Goal: Task Accomplishment & Management: Complete application form

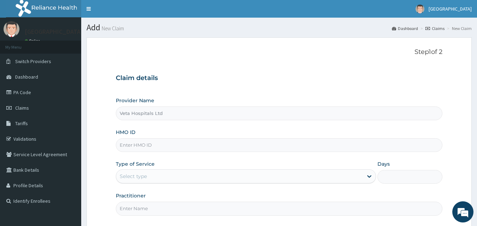
click at [183, 145] on input "HMO ID" at bounding box center [279, 145] width 327 height 14
paste input "FAB/10675/B"
type input "FAB/10675/B"
click at [173, 175] on div "Select type" at bounding box center [239, 176] width 247 height 11
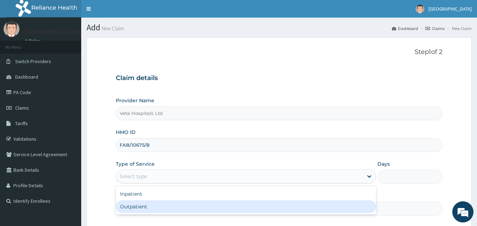
click at [157, 204] on div "Outpatient" at bounding box center [246, 206] width 260 height 13
type input "1"
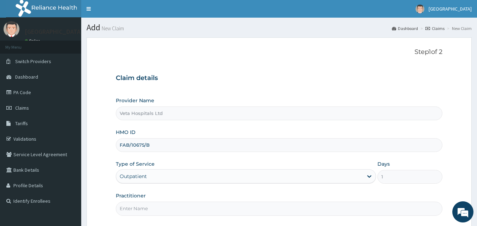
click at [152, 213] on input "Practitioner" at bounding box center [279, 209] width 327 height 14
type input "[PERSON_NAME]"
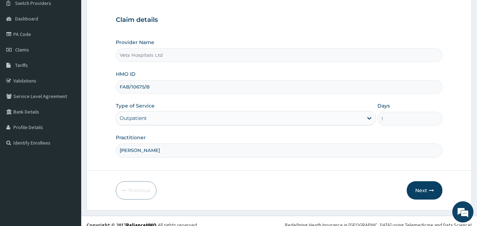
scroll to position [66, 0]
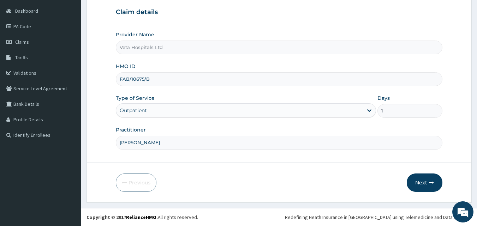
click at [414, 181] on button "Next" at bounding box center [424, 183] width 36 height 18
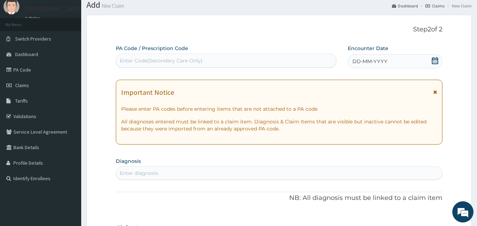
scroll to position [0, 0]
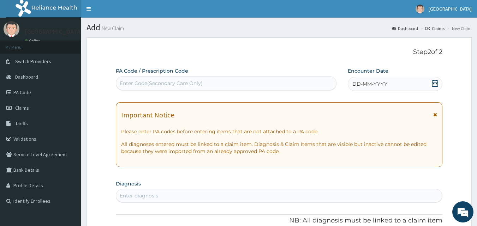
click at [432, 83] on icon at bounding box center [435, 83] width 6 height 7
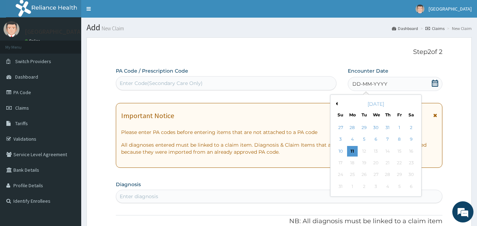
click at [337, 104] on button "Previous Month" at bounding box center [336, 104] width 4 height 4
click at [400, 127] on div "4" at bounding box center [399, 127] width 11 height 11
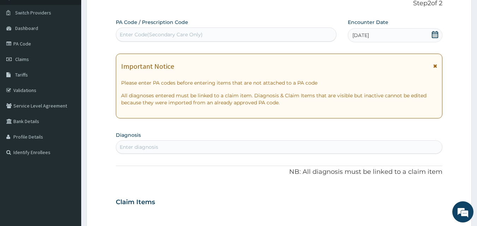
scroll to position [47, 0]
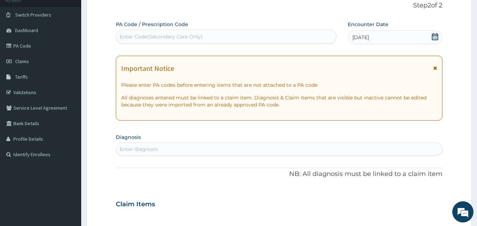
click at [256, 150] on div "Enter diagnosis" at bounding box center [279, 149] width 326 height 11
type input "MYAL"
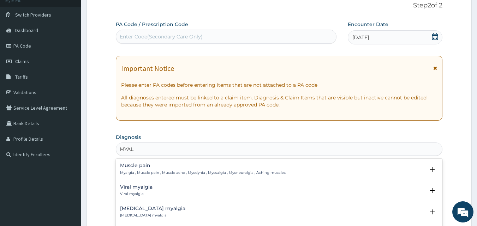
click at [135, 168] on h4 "Muscle pain" at bounding box center [202, 165] width 165 height 5
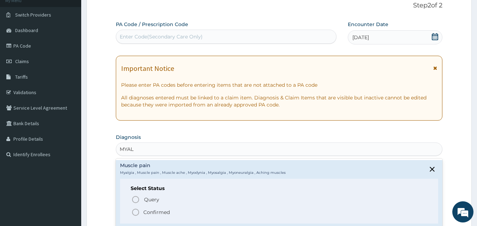
click at [133, 212] on icon "status option filled" at bounding box center [135, 212] width 8 height 8
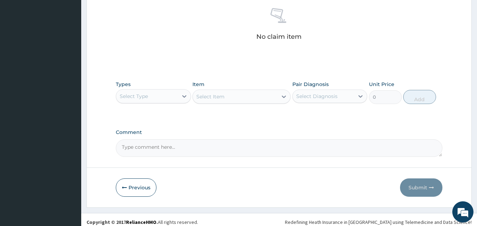
scroll to position [283, 0]
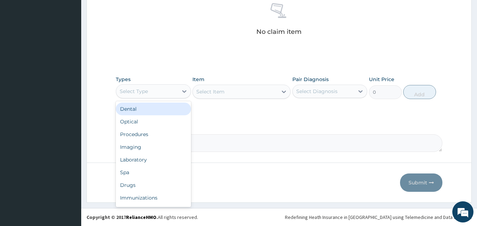
click at [167, 96] on div "Select Type" at bounding box center [147, 91] width 62 height 11
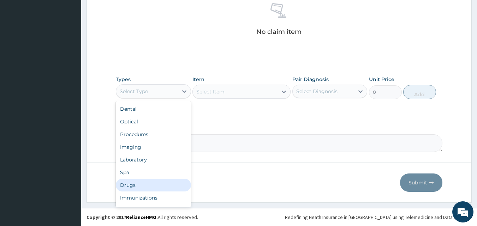
click at [140, 183] on div "Drugs" at bounding box center [153, 185] width 75 height 13
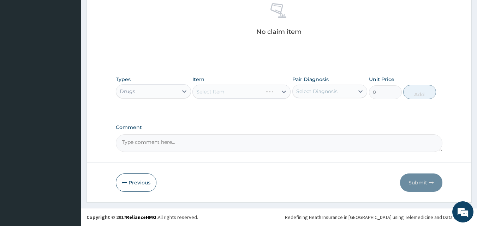
click at [239, 90] on div "Select Item" at bounding box center [241, 92] width 98 height 14
click at [238, 90] on div "Select Item" at bounding box center [241, 92] width 98 height 14
click at [234, 103] on div "Types Drugs Item Select Item Pair Diagnosis Select Diagnosis Unit Price 0 Add" at bounding box center [279, 92] width 327 height 41
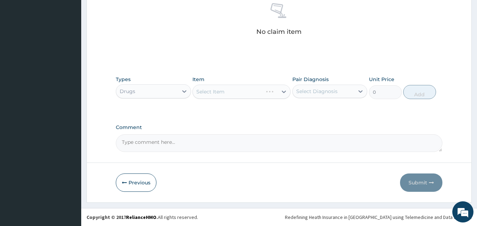
click at [236, 93] on div "Select Item" at bounding box center [241, 92] width 98 height 14
drag, startPoint x: 236, startPoint y: 93, endPoint x: 230, endPoint y: 93, distance: 5.3
click at [230, 93] on div "Select Item" at bounding box center [235, 91] width 85 height 11
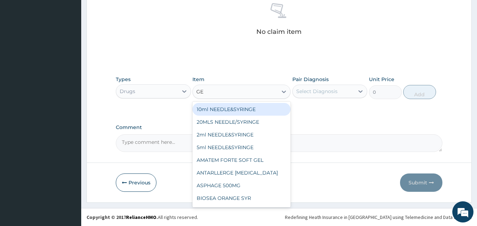
type input "GEL"
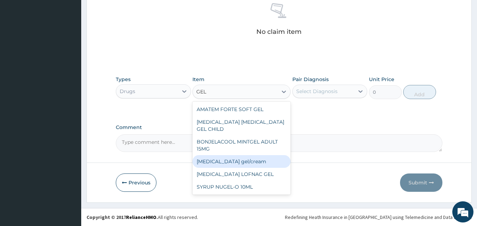
click at [231, 155] on div "[MEDICAL_DATA] gel/cream" at bounding box center [241, 161] width 98 height 13
type input "843.7"
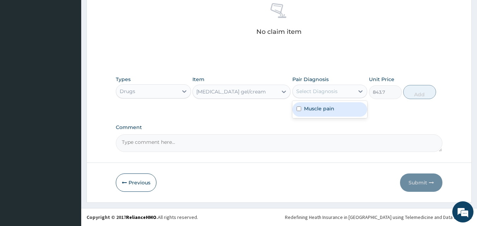
click at [309, 92] on div "Select Diagnosis" at bounding box center [316, 91] width 41 height 7
click at [305, 110] on label "Muscle pain" at bounding box center [319, 108] width 30 height 7
checkbox input "true"
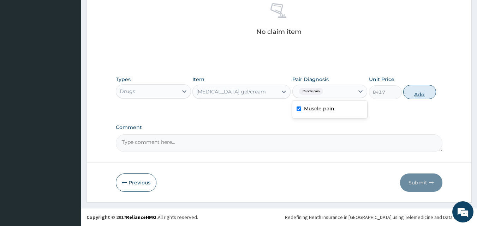
click at [422, 94] on button "Add" at bounding box center [419, 92] width 33 height 14
type input "0"
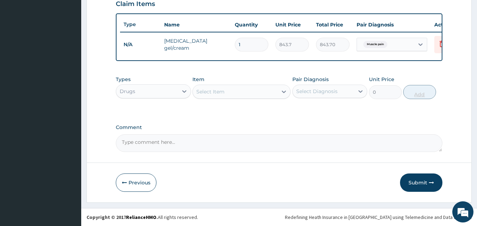
scroll to position [254, 0]
click at [239, 97] on div "Select Item" at bounding box center [241, 92] width 98 height 14
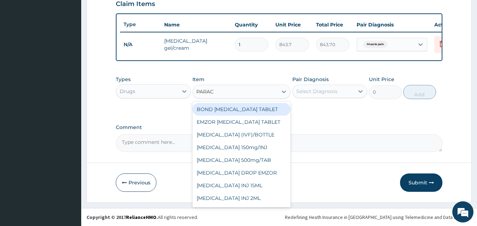
type input "PARACE"
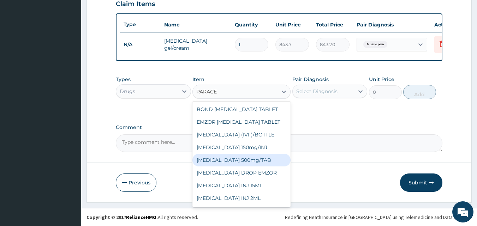
click at [242, 160] on div "PARACETAMOL 500mg/TAB" at bounding box center [241, 160] width 98 height 13
type input "18.5"
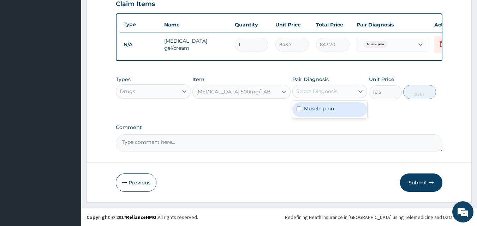
click at [324, 93] on div "Select Diagnosis" at bounding box center [316, 91] width 41 height 7
click at [317, 114] on div "Muscle pain" at bounding box center [329, 109] width 75 height 14
checkbox input "true"
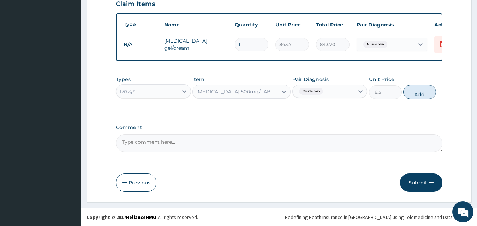
click at [408, 87] on button "Add" at bounding box center [419, 92] width 33 height 14
type input "0"
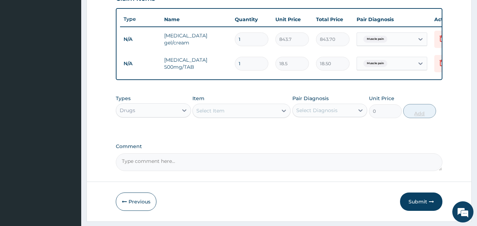
type input "12"
type input "222.00"
type input "12"
click at [253, 113] on div "Select Item" at bounding box center [235, 110] width 85 height 11
click at [176, 108] on div "Types Drugs" at bounding box center [153, 106] width 75 height 23
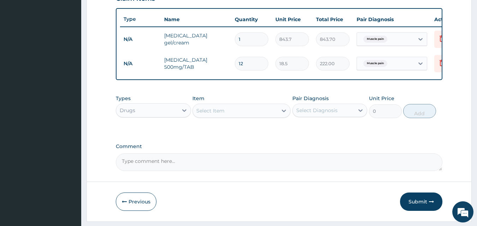
click at [165, 116] on div "Drugs" at bounding box center [147, 110] width 62 height 11
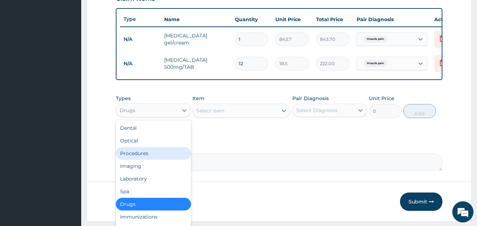
click at [148, 160] on div "Procedures" at bounding box center [153, 153] width 75 height 13
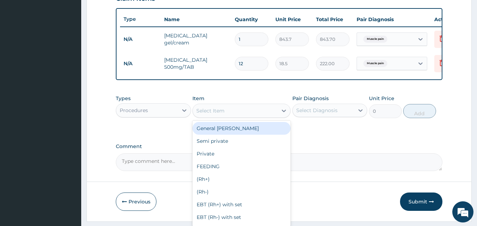
click at [225, 116] on div "Select Item" at bounding box center [235, 110] width 85 height 11
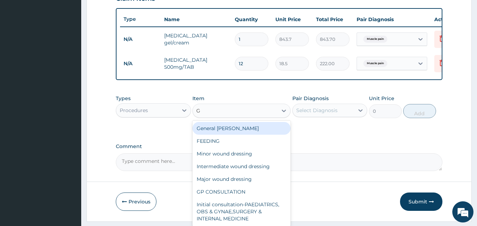
type input "GP"
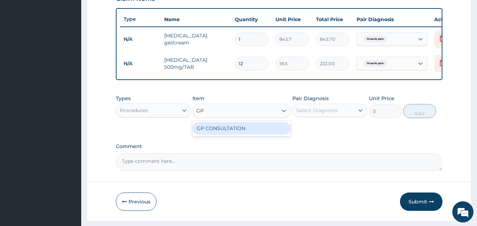
click at [223, 135] on div "GP CONSULTATION" at bounding box center [241, 128] width 98 height 13
type input "2000"
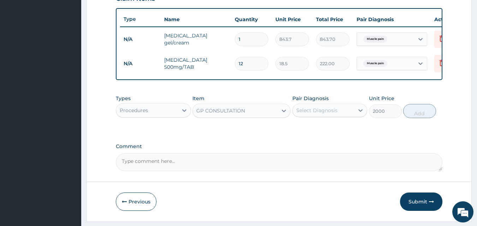
click at [322, 112] on div "Select Diagnosis" at bounding box center [324, 110] width 62 height 11
click at [314, 131] on label "Muscle pain" at bounding box center [319, 127] width 30 height 7
checkbox input "true"
click at [415, 110] on button "Add" at bounding box center [419, 111] width 33 height 14
type input "0"
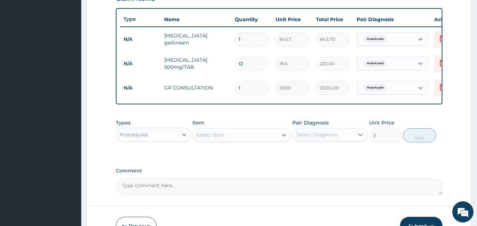
scroll to position [303, 0]
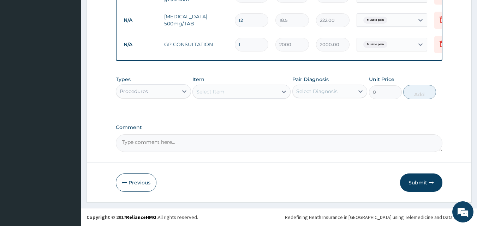
click at [424, 184] on button "Submit" at bounding box center [421, 183] width 42 height 18
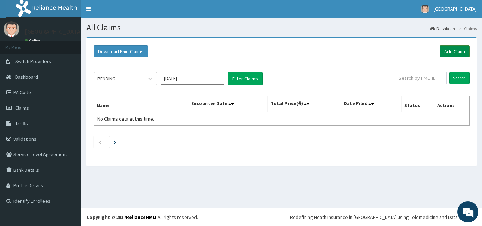
click at [460, 55] on link "Add Claim" at bounding box center [455, 52] width 30 height 12
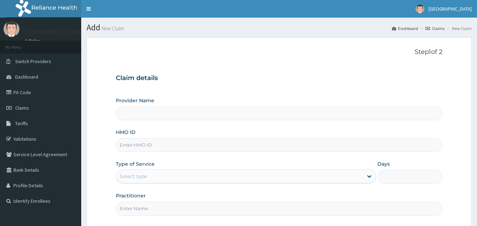
type input "Veta Hospitals Ltd"
click at [202, 151] on input "HMO ID" at bounding box center [279, 145] width 327 height 14
type input "BTR/10496/A"
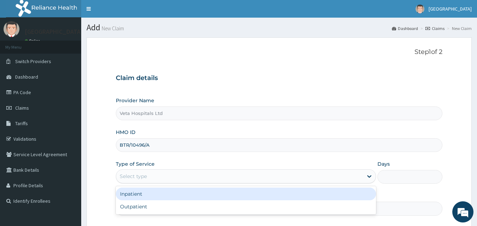
click at [174, 174] on div "Select type" at bounding box center [239, 176] width 247 height 11
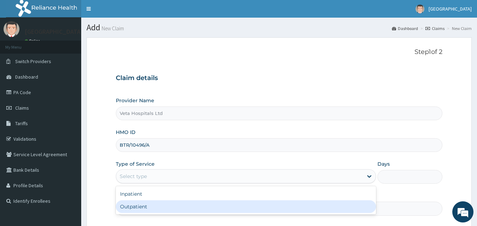
click at [152, 205] on div "Outpatient" at bounding box center [246, 206] width 260 height 13
type input "1"
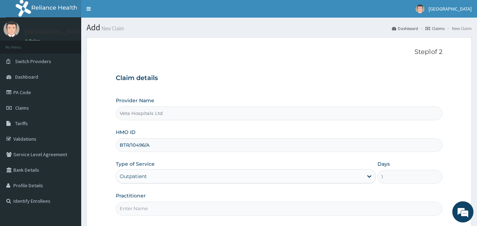
click at [152, 206] on input "Practitioner" at bounding box center [279, 209] width 327 height 14
type input "DR SAMUEL"
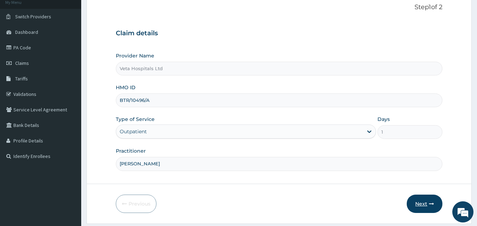
click at [428, 200] on button "Next" at bounding box center [424, 204] width 36 height 18
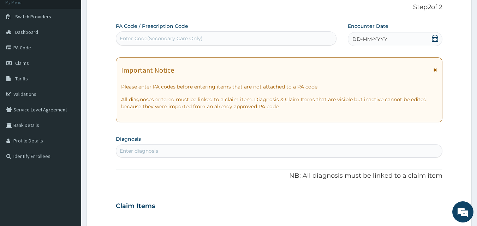
click at [431, 35] on icon at bounding box center [434, 38] width 7 height 7
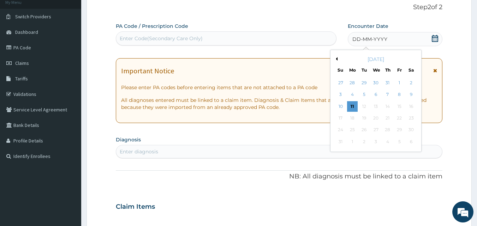
click at [336, 59] on button "Previous Month" at bounding box center [336, 59] width 4 height 4
click at [342, 93] on div "6" at bounding box center [340, 95] width 11 height 11
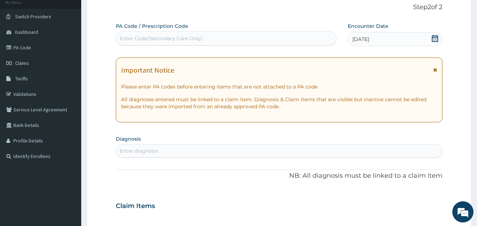
click at [280, 151] on div "Enter diagnosis" at bounding box center [279, 150] width 326 height 11
type input "PLASMO"
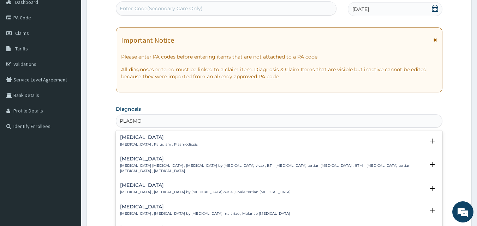
click at [137, 143] on p "[MEDICAL_DATA] , Paludism , Plasmodiosis" at bounding box center [159, 144] width 78 height 5
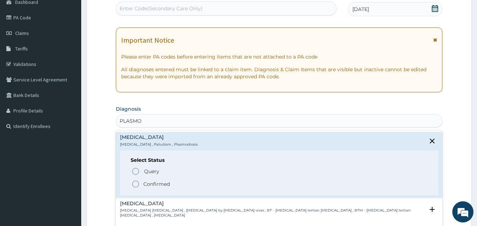
click at [133, 183] on circle "status option filled" at bounding box center [135, 184] width 6 height 6
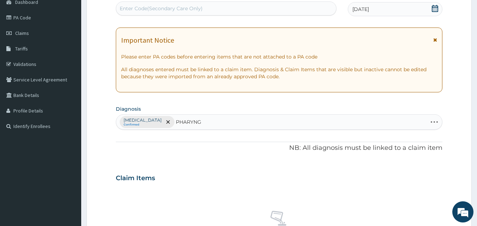
type input "PHARYN"
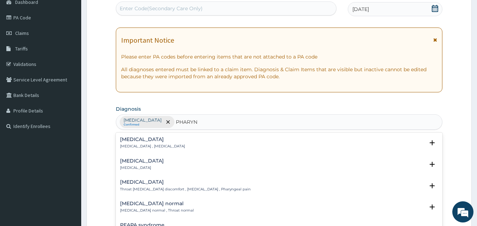
click at [134, 166] on p "Pharyngitis" at bounding box center [142, 167] width 44 height 5
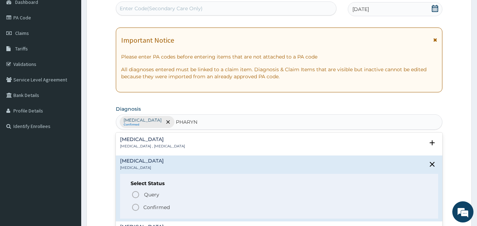
click at [137, 208] on icon "status option filled" at bounding box center [135, 207] width 8 height 8
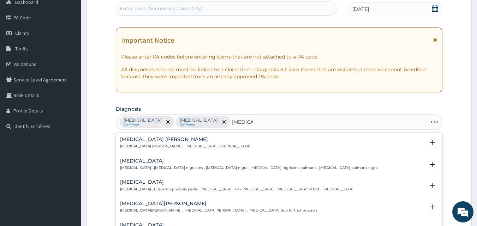
type input "TINEA CO"
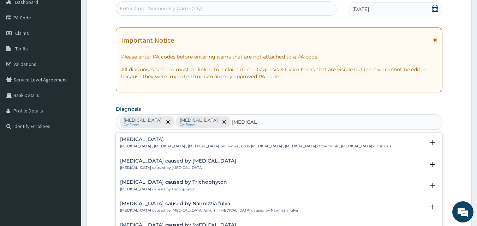
click at [138, 142] on h4 "Tinea corporis" at bounding box center [255, 139] width 271 height 5
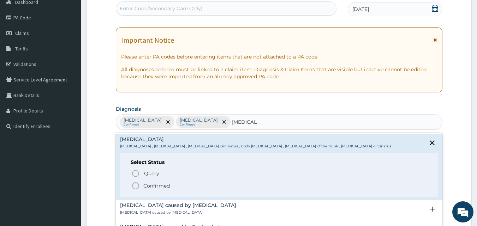
click at [134, 185] on icon "status option filled" at bounding box center [135, 186] width 8 height 8
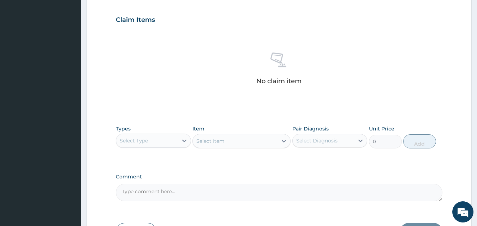
scroll to position [283, 0]
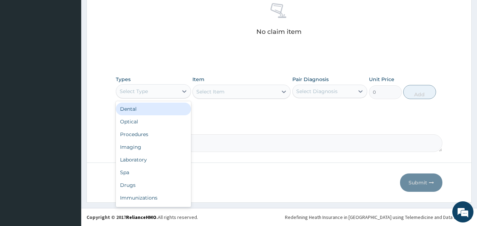
click at [159, 87] on div "Select Type" at bounding box center [147, 91] width 62 height 11
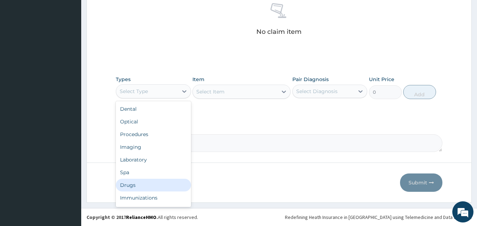
click at [133, 187] on div "Drugs" at bounding box center [153, 185] width 75 height 13
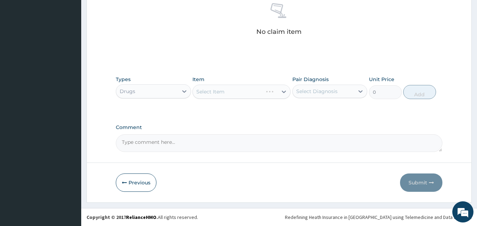
click at [237, 93] on div "Select Item" at bounding box center [241, 92] width 98 height 14
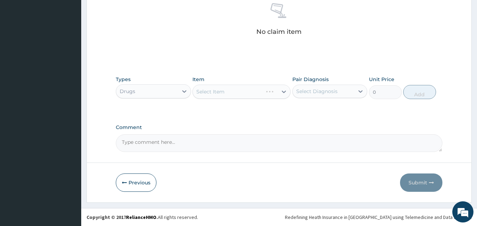
click at [237, 93] on div "Select Item" at bounding box center [241, 92] width 98 height 14
click at [237, 93] on div "Select Item" at bounding box center [235, 91] width 85 height 11
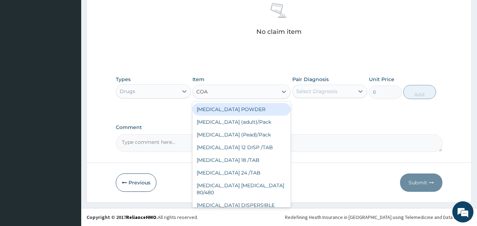
type input "COAR"
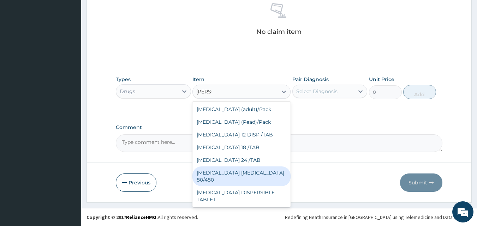
click at [242, 168] on div "[MEDICAL_DATA] [MEDICAL_DATA] 80/480" at bounding box center [241, 177] width 98 height 20
type input "3093.7"
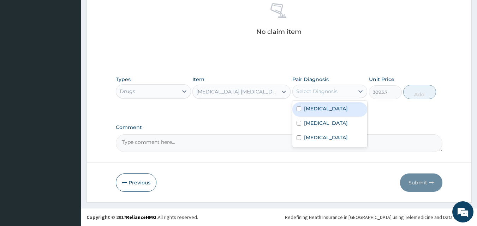
click at [306, 93] on div "Select Diagnosis" at bounding box center [316, 91] width 41 height 7
click at [305, 105] on label "Malaria" at bounding box center [326, 108] width 44 height 7
checkbox input "true"
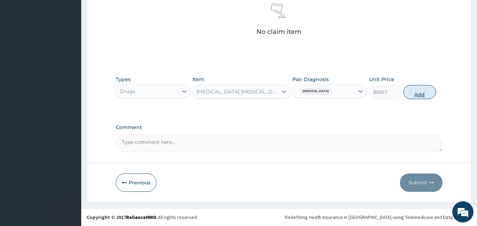
click at [421, 94] on button "Add" at bounding box center [419, 92] width 33 height 14
type input "0"
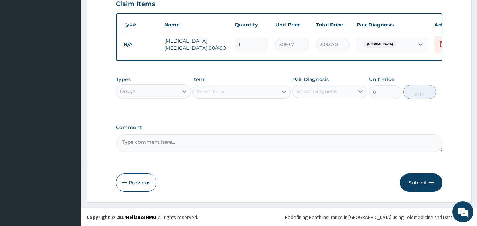
scroll to position [254, 0]
click at [239, 87] on div "Select Item" at bounding box center [235, 91] width 85 height 11
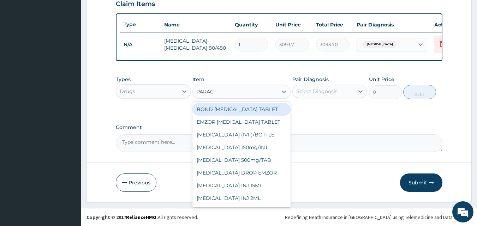
type input "PARACE"
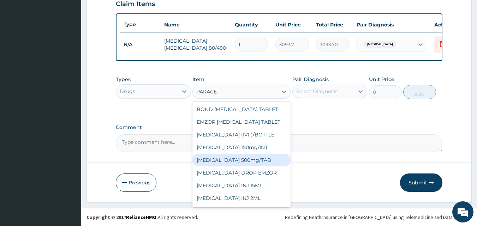
click at [234, 159] on div "[MEDICAL_DATA] 500mg/TAB" at bounding box center [241, 160] width 98 height 13
type input "18.5"
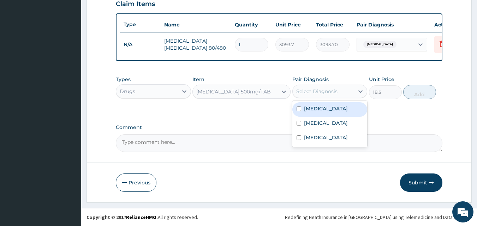
click at [328, 86] on div "Select Diagnosis" at bounding box center [324, 91] width 62 height 11
click at [309, 108] on label "Malaria" at bounding box center [326, 108] width 44 height 7
checkbox input "true"
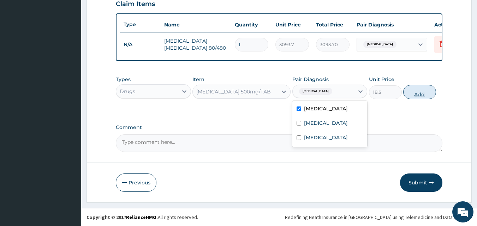
click at [406, 92] on button "Add" at bounding box center [419, 92] width 33 height 14
type input "0"
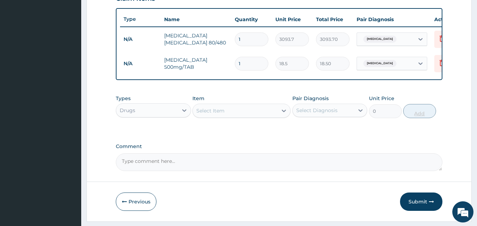
type input "12"
type input "222.00"
type input "12"
click at [204, 114] on div "Select Item" at bounding box center [210, 110] width 28 height 7
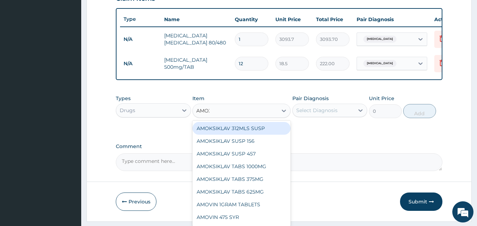
type input "AMOXI"
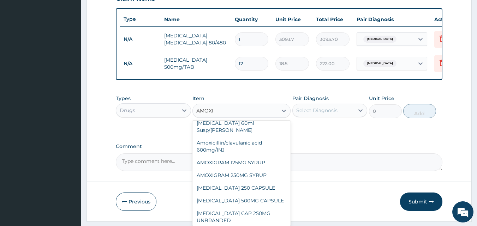
scroll to position [54, 0]
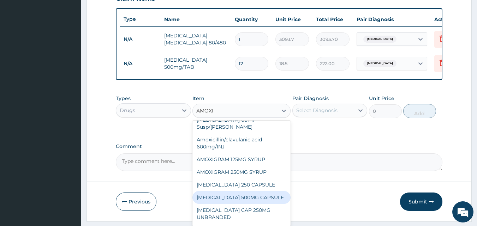
click at [263, 203] on div "[MEDICAL_DATA] 500MG CAPSULE" at bounding box center [241, 197] width 98 height 13
type input "190"
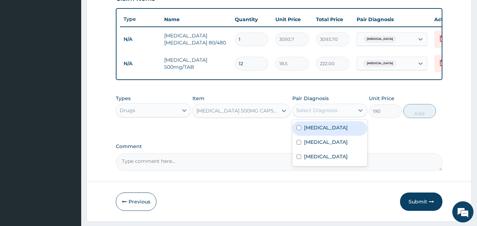
click at [328, 114] on div "Select Diagnosis" at bounding box center [316, 110] width 41 height 7
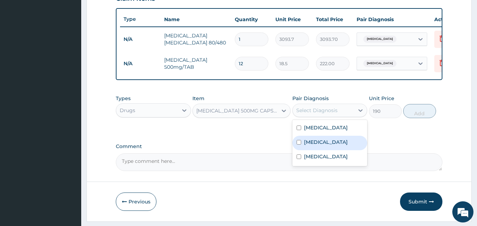
click at [308, 146] on label "Pharyngitis" at bounding box center [326, 142] width 44 height 7
checkbox input "true"
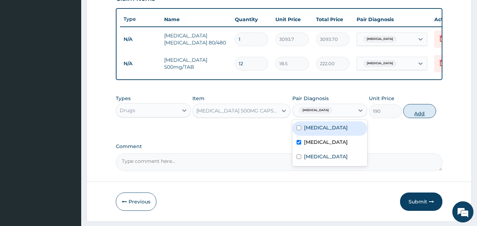
click at [423, 118] on button "Add" at bounding box center [419, 111] width 33 height 14
type input "0"
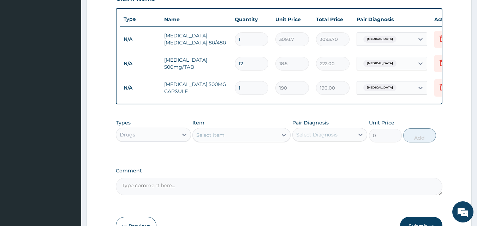
type input "12"
type input "2280.00"
type input "12"
click at [240, 140] on div "Select Item" at bounding box center [235, 134] width 85 height 11
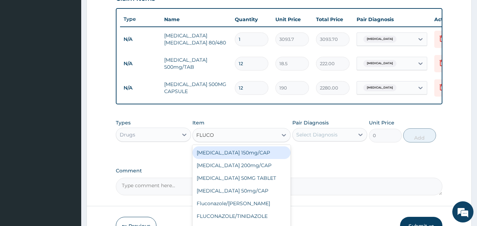
type input "FLUCON"
click at [228, 159] on div "[MEDICAL_DATA] 150mg/CAP" at bounding box center [241, 152] width 98 height 13
type input "375"
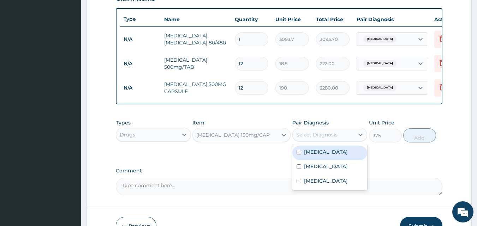
click at [313, 138] on div "Select Diagnosis" at bounding box center [316, 134] width 41 height 7
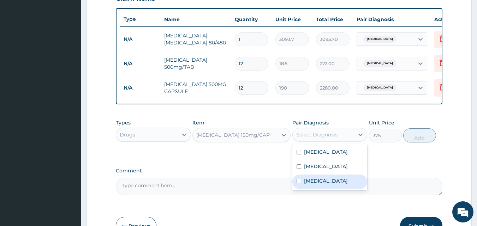
click at [302, 188] on div "Tinea corporis" at bounding box center [329, 182] width 75 height 14
checkbox input "true"
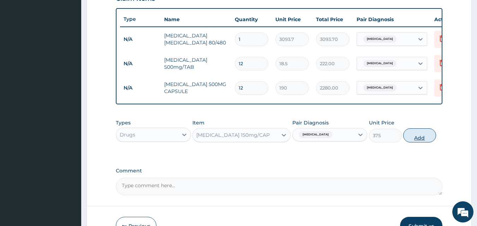
click at [421, 139] on button "Add" at bounding box center [419, 135] width 33 height 14
type input "0"
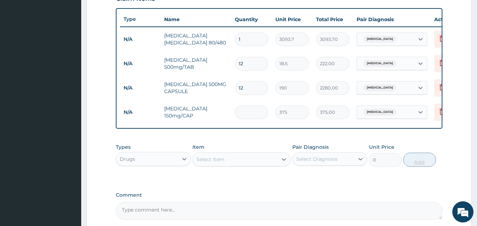
type input "0.00"
type input "5"
type input "1875.00"
type input "5"
click at [234, 165] on div "Select Item" at bounding box center [235, 159] width 85 height 11
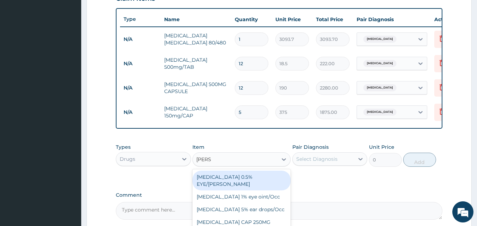
type input "LORAT"
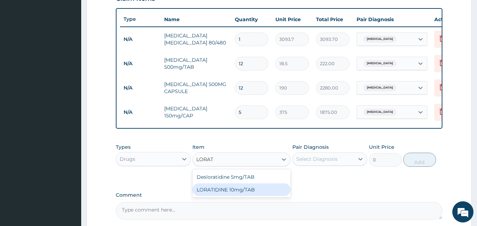
click at [236, 196] on div "LORATIDINE 10mg/TAB" at bounding box center [241, 189] width 98 height 13
type input "41.2"
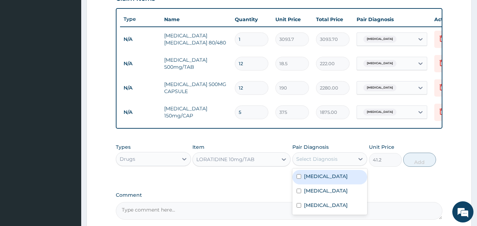
click at [313, 165] on div "Select Diagnosis" at bounding box center [324, 158] width 62 height 11
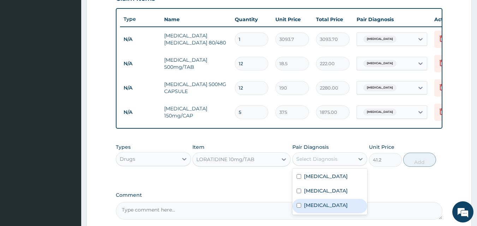
click at [306, 208] on label "Tinea corporis" at bounding box center [326, 205] width 44 height 7
checkbox input "true"
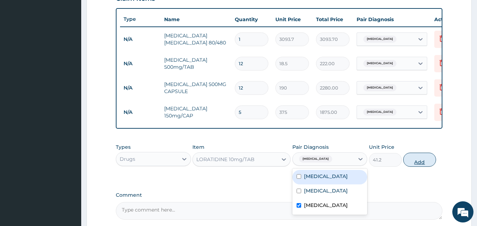
click at [418, 161] on button "Add" at bounding box center [419, 160] width 33 height 14
type input "0"
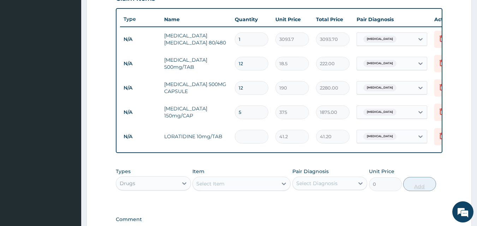
type input "0.00"
type input "5"
type input "206.00"
type input "5"
click at [159, 189] on div "Drugs" at bounding box center [147, 183] width 62 height 11
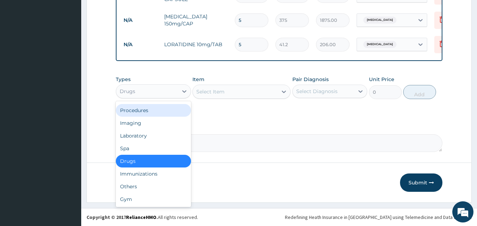
scroll to position [0, 0]
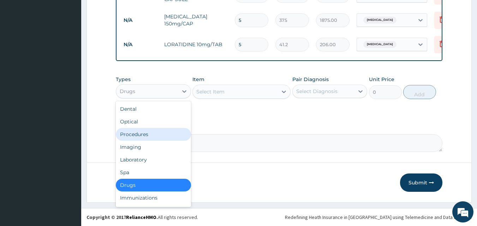
click at [149, 134] on div "Procedures" at bounding box center [153, 134] width 75 height 13
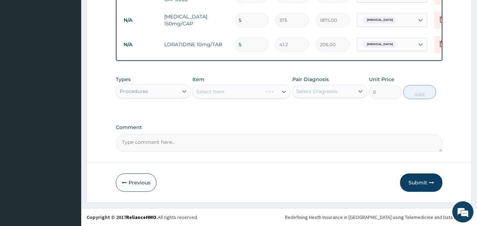
click at [223, 90] on div "Select Item" at bounding box center [241, 92] width 98 height 14
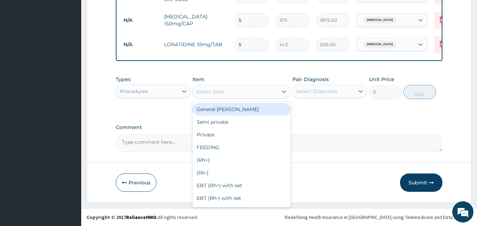
click at [223, 89] on div "Select Item" at bounding box center [210, 91] width 28 height 7
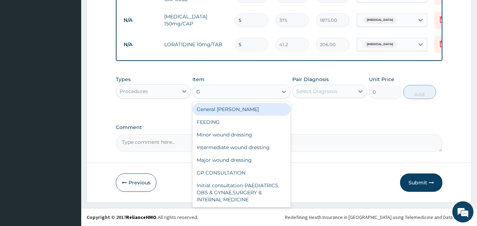
type input "GP"
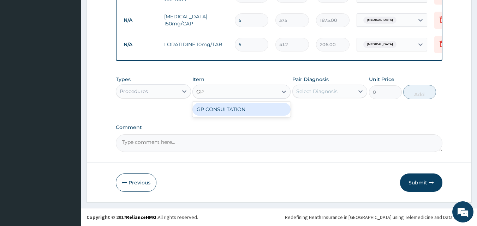
click at [216, 106] on div "GP CONSULTATION" at bounding box center [241, 109] width 98 height 13
type input "2000"
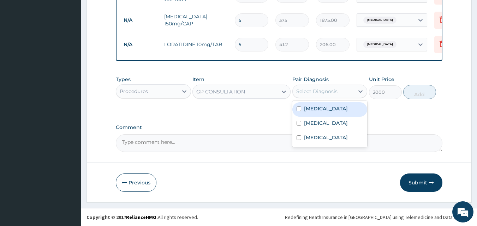
click at [332, 89] on div "Select Diagnosis" at bounding box center [316, 91] width 41 height 7
drag, startPoint x: 332, startPoint y: 89, endPoint x: 320, endPoint y: 108, distance: 22.6
click at [320, 98] on div "option Tinea corporis, selected. option Malaria focused, 1 of 3. 3 results avai…" at bounding box center [329, 91] width 75 height 13
click at [312, 108] on label "[MEDICAL_DATA]" at bounding box center [326, 108] width 44 height 7
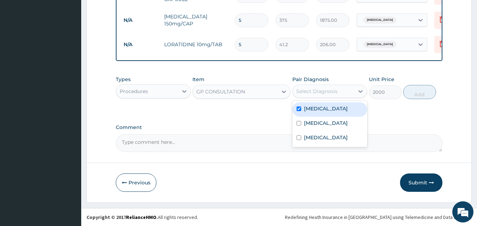
checkbox input "true"
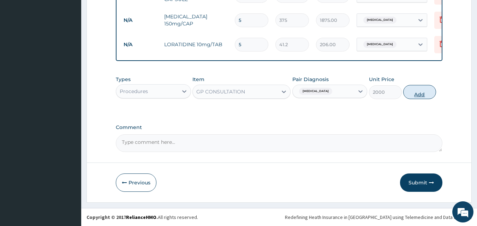
click at [421, 92] on button "Add" at bounding box center [419, 92] width 33 height 14
type input "0"
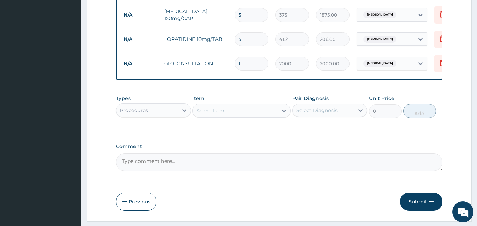
scroll to position [376, 0]
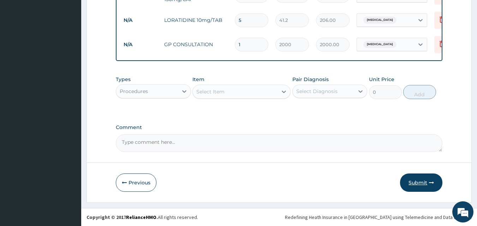
click at [415, 175] on button "Submit" at bounding box center [421, 183] width 42 height 18
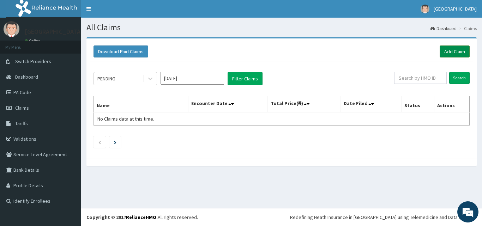
click at [458, 50] on link "Add Claim" at bounding box center [455, 52] width 30 height 12
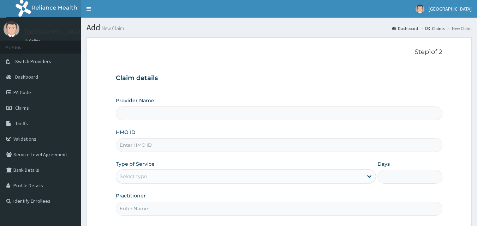
click at [176, 144] on input "HMO ID" at bounding box center [279, 145] width 327 height 14
type input "V"
type input "CYA/1"
type input "Veta Hospitals Ltd"
type input "CYA/10289/A"
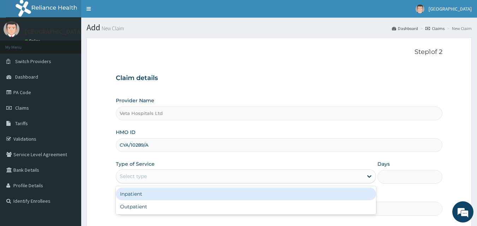
click at [169, 179] on div "Select type" at bounding box center [239, 176] width 247 height 11
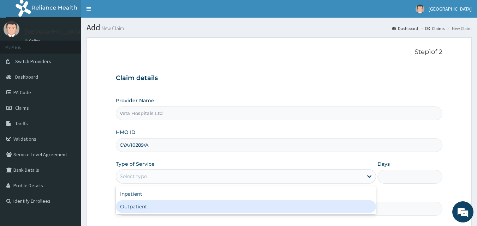
click at [151, 207] on div "Outpatient" at bounding box center [246, 206] width 260 height 13
type input "1"
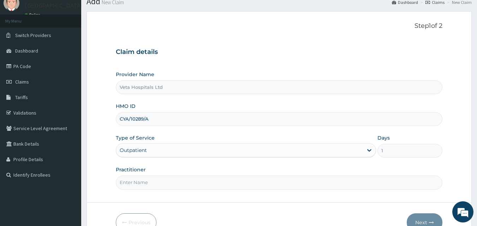
scroll to position [50, 0]
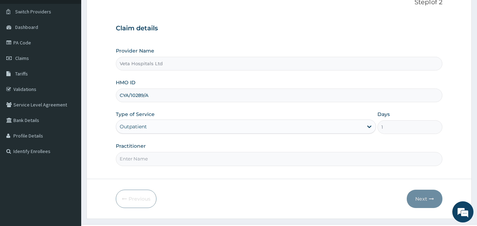
click at [192, 165] on input "Practitioner" at bounding box center [279, 159] width 327 height 14
click at [194, 165] on input "Practitioner" at bounding box center [279, 159] width 327 height 14
drag, startPoint x: 194, startPoint y: 165, endPoint x: 170, endPoint y: 177, distance: 27.1
click at [170, 177] on form "Step 1 of 2 Claim details Provider Name Veta Hospitals Ltd HMO ID CYA/10289/A T…" at bounding box center [278, 103] width 385 height 231
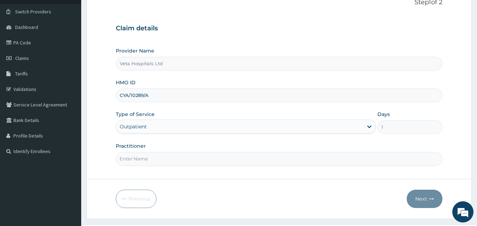
click at [172, 159] on input "Practitioner" at bounding box center [279, 159] width 327 height 14
type input "DR SAMUEL"
click at [423, 199] on button "Next" at bounding box center [424, 199] width 36 height 18
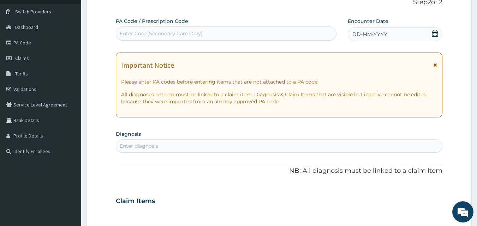
click at [365, 32] on span "DD-MM-YYYY" at bounding box center [369, 34] width 35 height 7
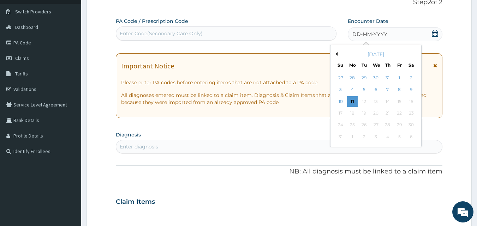
click at [337, 54] on button "Previous Month" at bounding box center [336, 54] width 4 height 4
click at [399, 88] on div "11" at bounding box center [399, 90] width 11 height 11
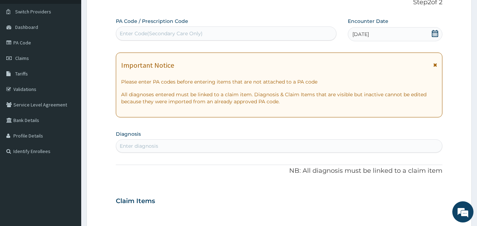
click at [242, 145] on div "Enter diagnosis" at bounding box center [279, 145] width 326 height 11
type input "UPPER RESP"
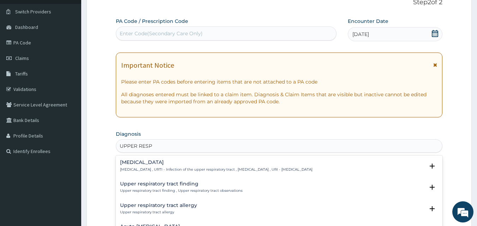
click at [175, 160] on h4 "Upper respiratory infection" at bounding box center [216, 162] width 192 height 5
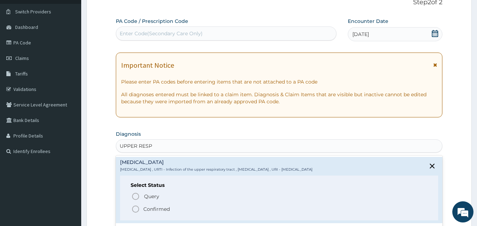
click at [136, 210] on icon "status option filled" at bounding box center [135, 209] width 8 height 8
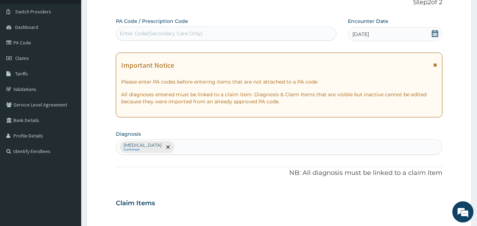
click at [201, 28] on div "Enter Code(Secondary Care Only)" at bounding box center [226, 33] width 221 height 14
paste input "PA/2815B"
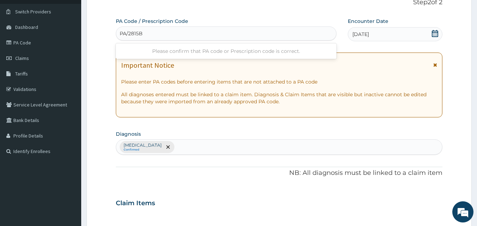
type input "PA/2815B0"
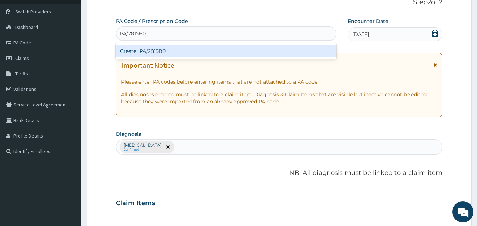
click at [186, 50] on div "Create "PA/2815B0"" at bounding box center [226, 51] width 221 height 13
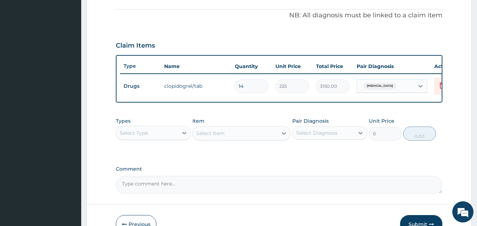
scroll to position [213, 0]
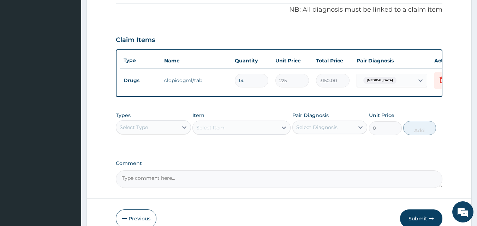
click at [140, 131] on div "Select Type" at bounding box center [134, 127] width 28 height 7
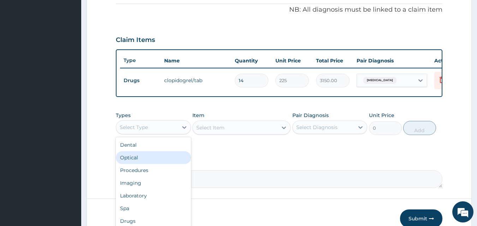
scroll to position [24, 0]
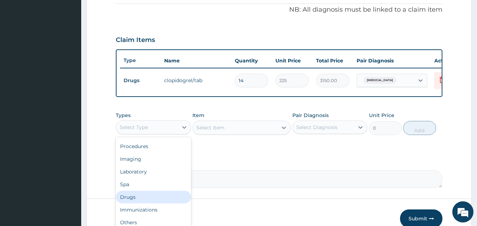
click at [154, 200] on div "Drugs" at bounding box center [153, 197] width 75 height 13
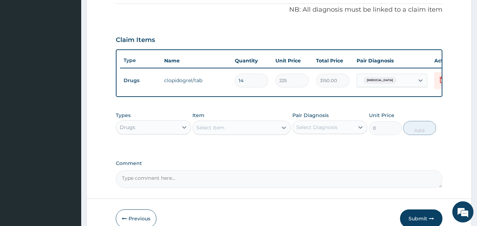
click at [217, 129] on div "Select Item" at bounding box center [210, 127] width 28 height 7
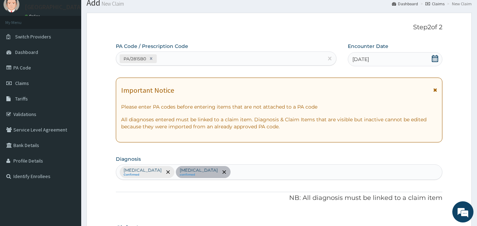
scroll to position [0, 0]
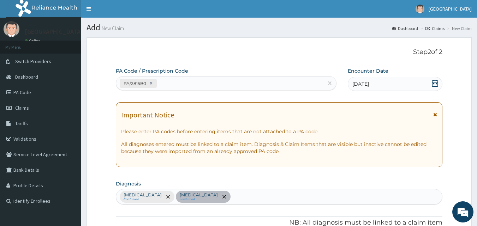
click at [472, 18] on section "Add New Claim Dashboard Claims New Claim" at bounding box center [279, 25] width 396 height 14
click at [177, 85] on div "PA/2815B0" at bounding box center [219, 84] width 207 height 12
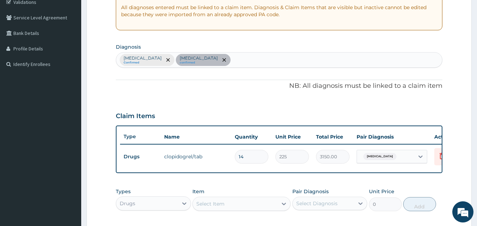
scroll to position [150, 0]
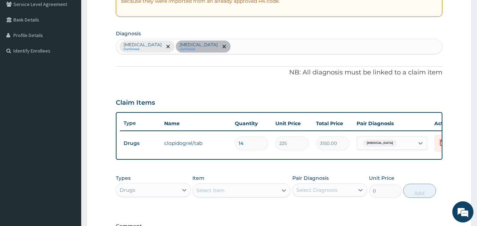
click at [272, 47] on div "Upper respiratory infection Confirmed Essential hypertension confirmed" at bounding box center [279, 46] width 326 height 15
type input "MYAL"
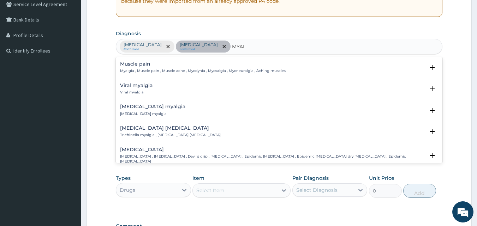
click at [131, 65] on h4 "Muscle pain" at bounding box center [202, 63] width 165 height 5
drag, startPoint x: 131, startPoint y: 65, endPoint x: 149, endPoint y: 64, distance: 18.1
click at [149, 64] on h4 "Muscle pain" at bounding box center [202, 63] width 165 height 5
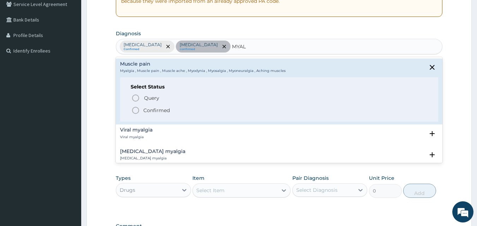
click at [133, 111] on icon "status option filled" at bounding box center [135, 110] width 8 height 8
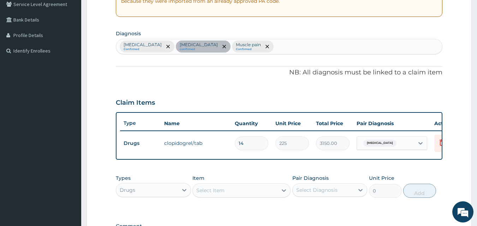
click at [323, 44] on div "Upper respiratory infection Confirmed Essential hypertension confirmed Muscle p…" at bounding box center [279, 46] width 326 height 15
type input "MIGR"
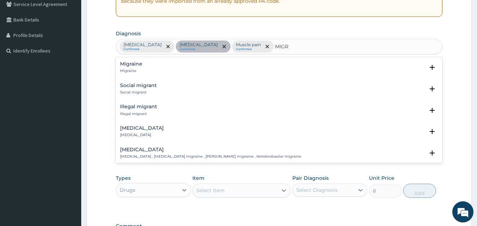
click at [137, 67] on div "Migraine Migraine" at bounding box center [131, 67] width 22 height 12
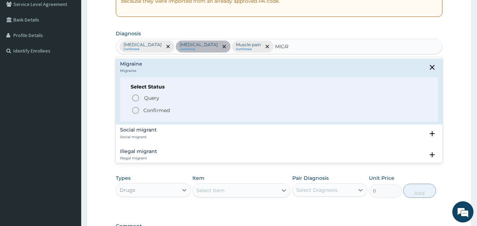
click at [138, 109] on circle "status option filled" at bounding box center [135, 110] width 6 height 6
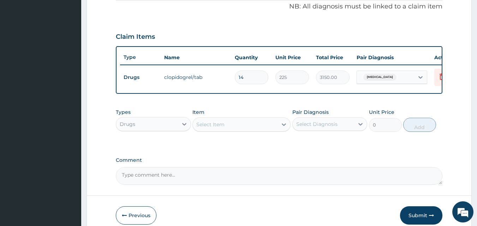
scroll to position [247, 0]
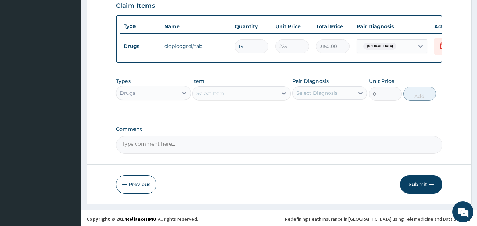
click at [153, 99] on div "Drugs" at bounding box center [147, 93] width 62 height 11
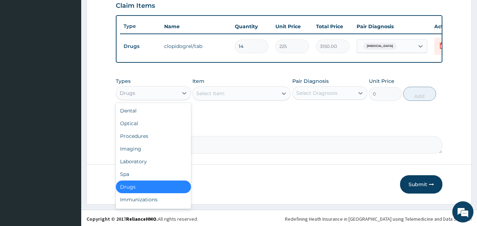
click at [144, 192] on div "Drugs" at bounding box center [153, 187] width 75 height 13
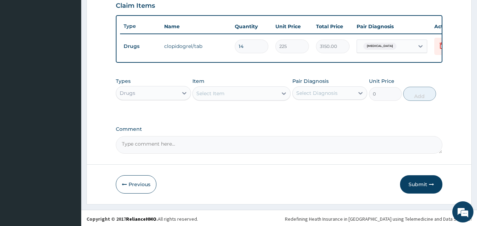
click at [235, 97] on div "Select Item" at bounding box center [235, 93] width 85 height 11
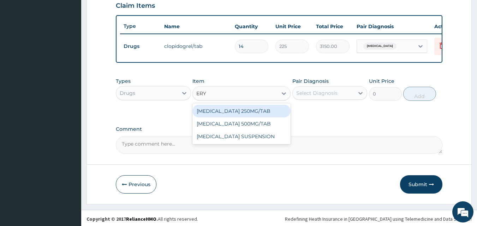
type input "ERYT"
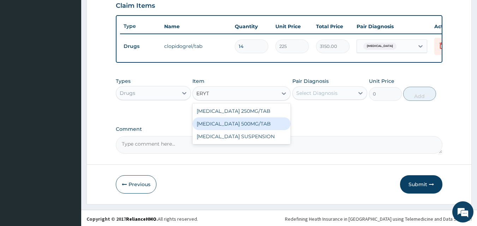
click at [231, 128] on div "ERYTHROMYCIN 500MG/TAB" at bounding box center [241, 124] width 98 height 13
type input "65.6"
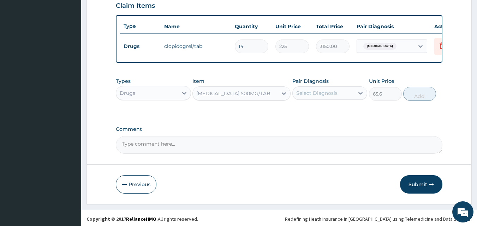
click at [319, 94] on div "Select Diagnosis" at bounding box center [324, 93] width 62 height 11
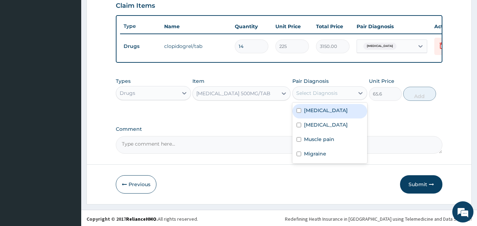
click at [317, 114] on label "Upper respiratory infection" at bounding box center [326, 110] width 44 height 7
checkbox input "true"
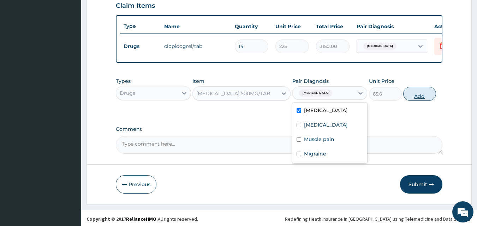
click at [427, 100] on button "Add" at bounding box center [419, 94] width 33 height 14
type input "0"
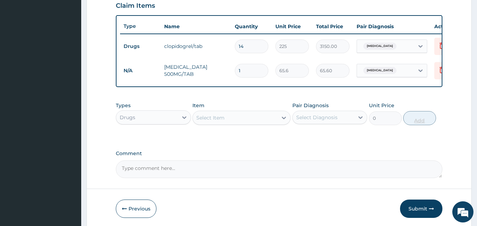
type input "12"
type input "787.20"
type input "12"
click at [238, 122] on div "Select Item" at bounding box center [235, 117] width 85 height 11
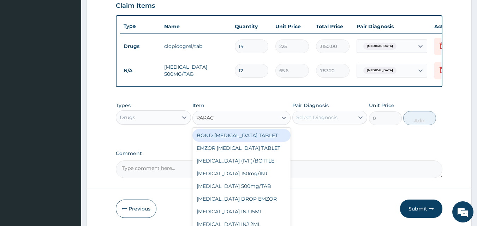
type input "PARACE"
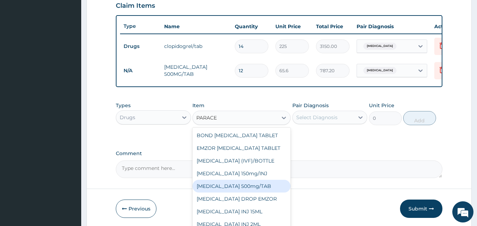
click at [249, 193] on div "PARACETAMOL 500mg/TAB" at bounding box center [241, 186] width 98 height 13
type input "18.5"
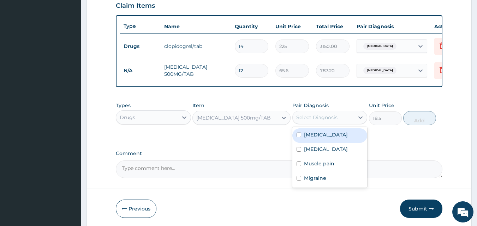
click at [326, 121] on div "Select Diagnosis" at bounding box center [316, 117] width 41 height 7
click at [311, 138] on label "Upper respiratory infection" at bounding box center [326, 134] width 44 height 7
checkbox input "true"
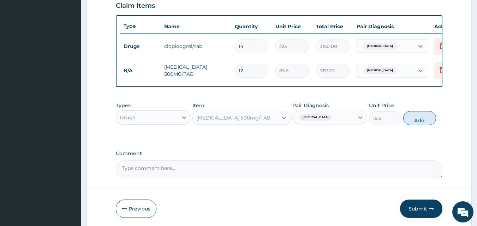
click at [417, 123] on button "Add" at bounding box center [419, 118] width 33 height 14
type input "0"
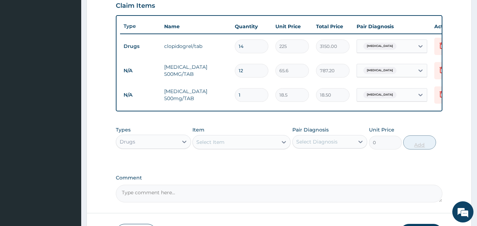
type input "0.00"
type input "1"
type input "18.50"
type input "12"
type input "222.00"
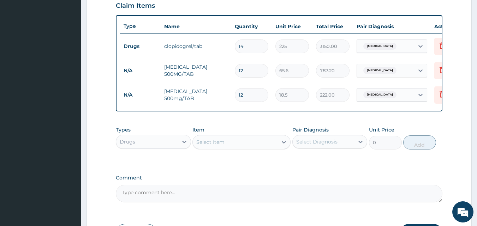
type input "12"
click at [265, 148] on div "Select Item" at bounding box center [235, 142] width 85 height 11
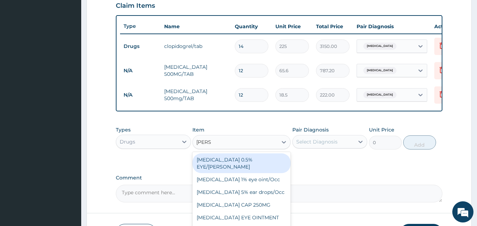
type input "LORAT"
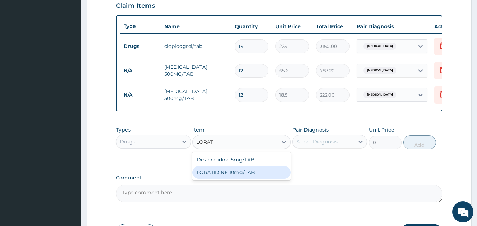
click at [248, 178] on div "LORATIDINE 10mg/TAB" at bounding box center [241, 172] width 98 height 13
type input "41.2"
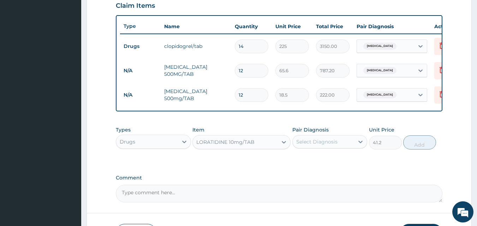
click at [308, 145] on div "Select Diagnosis" at bounding box center [316, 141] width 41 height 7
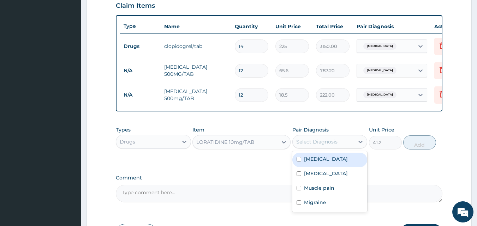
click at [310, 163] on label "Upper respiratory infection" at bounding box center [326, 159] width 44 height 7
checkbox input "true"
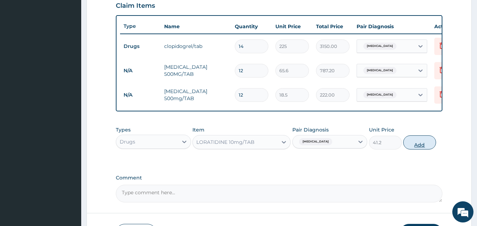
click at [422, 149] on button "Add" at bounding box center [419, 142] width 33 height 14
type input "0"
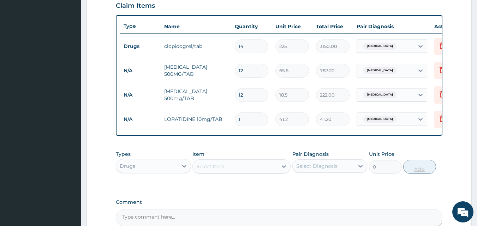
type input "0.00"
type input "5"
type input "206.00"
type input "5"
click at [258, 172] on div "Select Item" at bounding box center [235, 166] width 85 height 11
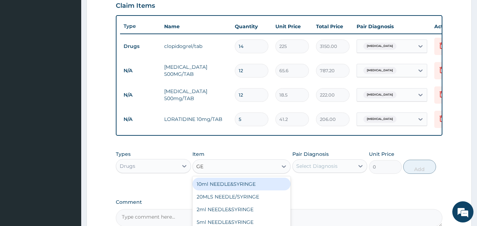
type input "GEL"
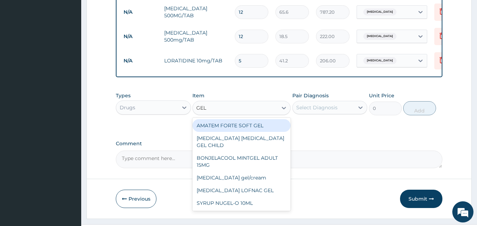
scroll to position [327, 0]
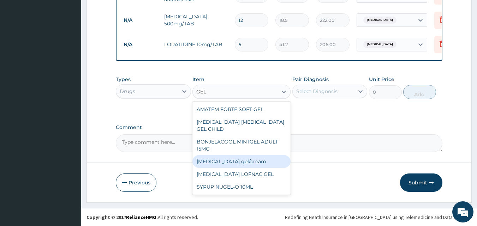
click at [247, 155] on div "Diclofenac gel/cream" at bounding box center [241, 161] width 98 height 13
type input "843.7"
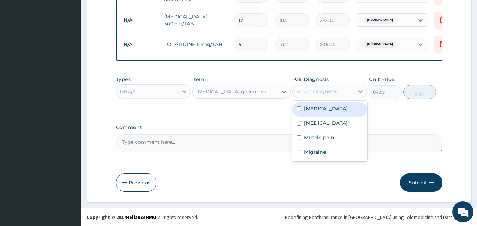
click at [346, 95] on div "Select Diagnosis" at bounding box center [324, 91] width 62 height 11
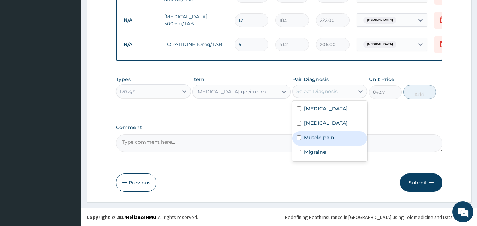
click at [322, 141] on label "Muscle pain" at bounding box center [319, 137] width 30 height 7
checkbox input "true"
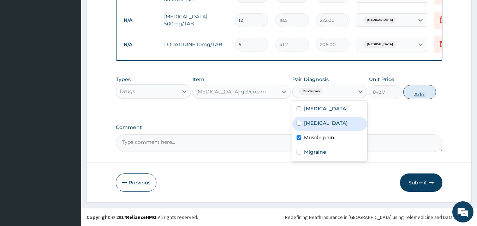
click at [418, 92] on button "Add" at bounding box center [419, 92] width 33 height 14
type input "0"
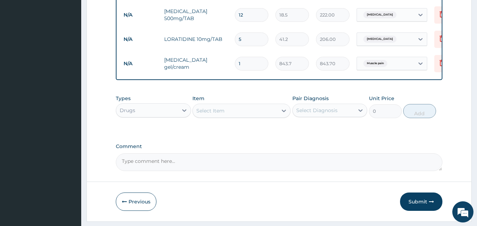
click at [222, 114] on div "Select Item" at bounding box center [210, 110] width 28 height 7
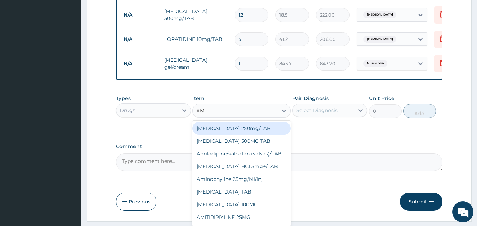
type input "AMIT"
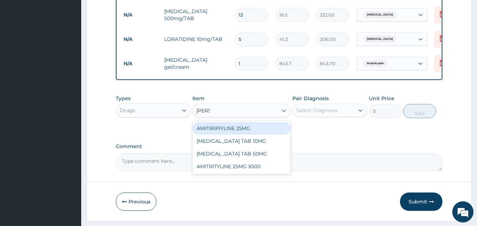
click at [225, 131] on div "AMITIRIPIYLINE 25MG" at bounding box center [241, 128] width 98 height 13
type input "131.2"
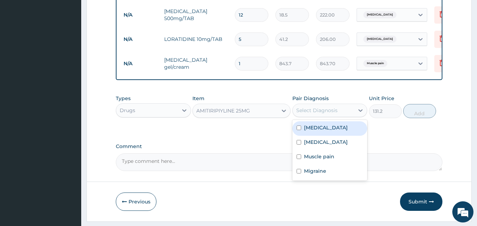
click at [307, 116] on div "Select Diagnosis" at bounding box center [324, 110] width 62 height 11
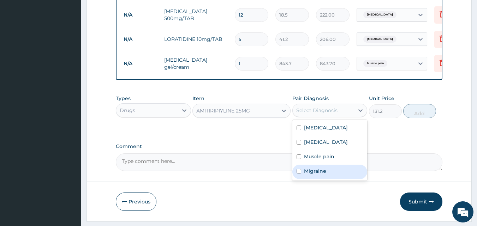
click at [305, 175] on label "Migraine" at bounding box center [315, 171] width 22 height 7
checkbox input "true"
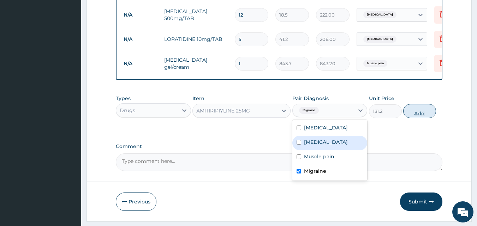
click at [415, 114] on button "Add" at bounding box center [419, 111] width 33 height 14
type input "0"
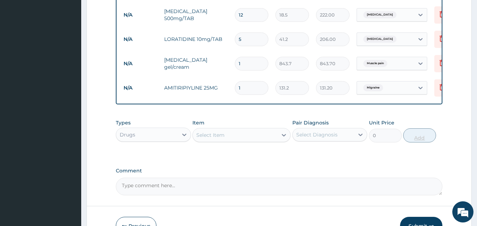
type input "0.00"
type input "4"
type input "524.80"
type input "4"
click at [161, 140] on div "Drugs" at bounding box center [147, 134] width 62 height 11
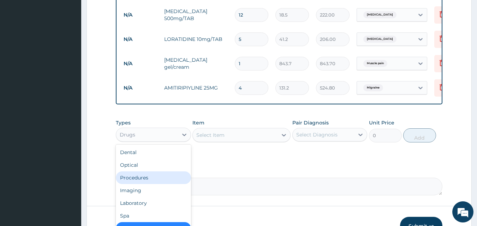
click at [146, 182] on div "Procedures" at bounding box center [153, 177] width 75 height 13
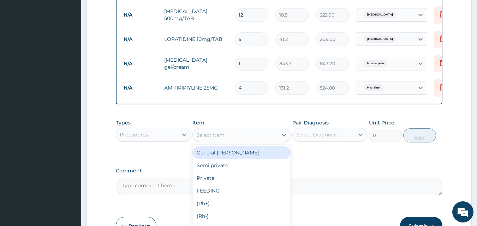
click at [216, 141] on div "Select Item" at bounding box center [235, 134] width 85 height 11
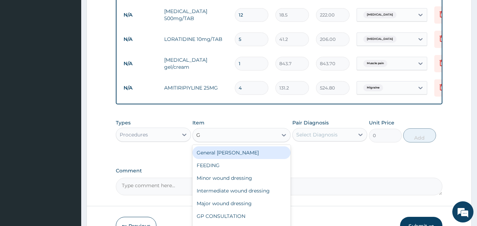
type input "GP"
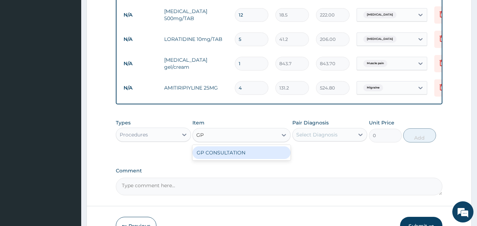
click at [215, 158] on div "GP CONSULTATION" at bounding box center [241, 152] width 98 height 13
type input "2000"
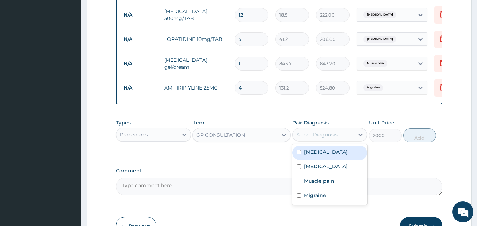
click at [299, 138] on div "Select Diagnosis" at bounding box center [316, 134] width 41 height 7
click at [302, 156] on div "Upper respiratory infection" at bounding box center [329, 153] width 75 height 14
checkbox input "true"
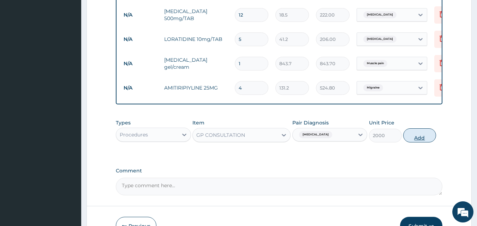
click at [429, 137] on button "Add" at bounding box center [419, 135] width 33 height 14
type input "0"
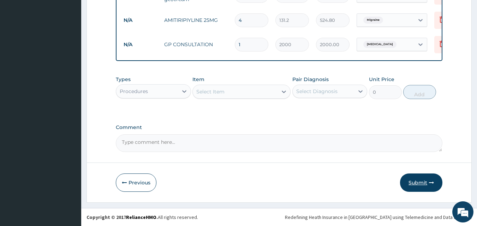
click at [419, 183] on button "Submit" at bounding box center [421, 183] width 42 height 18
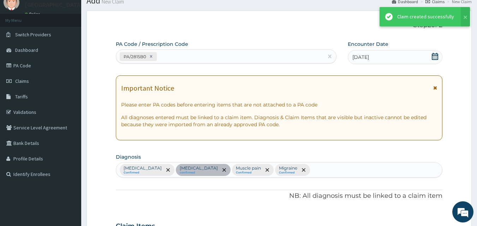
scroll to position [400, 0]
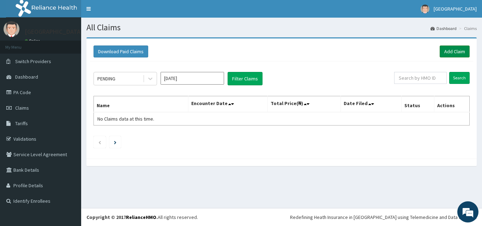
click at [456, 53] on link "Add Claim" at bounding box center [455, 52] width 30 height 12
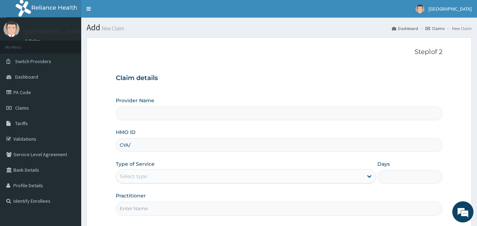
type input "CYA/"
type input "1"
click at [139, 147] on input "CYA/" at bounding box center [279, 145] width 327 height 14
type input "CYA/10289/A"
click at [157, 174] on div "Select type" at bounding box center [239, 176] width 247 height 11
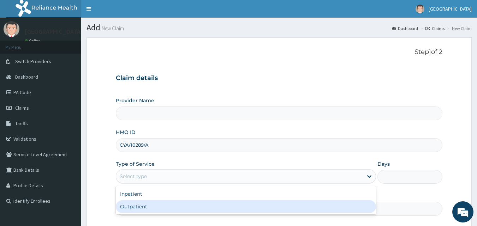
click at [147, 205] on div "Outpatient" at bounding box center [246, 206] width 260 height 13
type input "1"
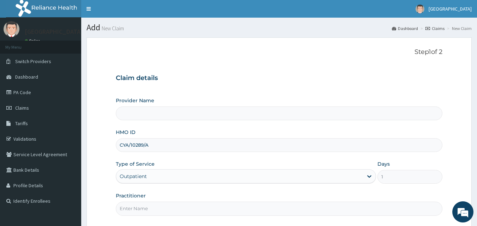
click at [147, 207] on input "Practitioner" at bounding box center [279, 209] width 327 height 14
type input "[PERSON_NAME]"
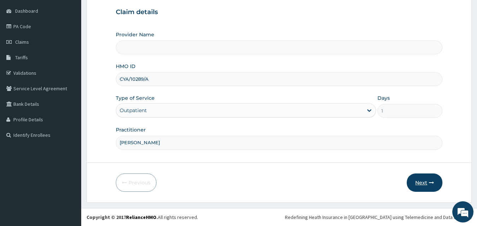
click at [422, 179] on button "Next" at bounding box center [424, 183] width 36 height 18
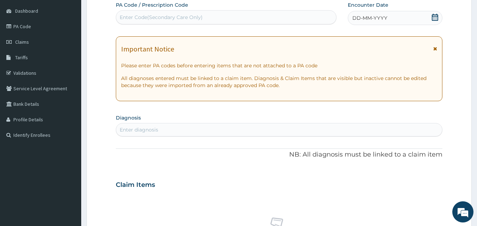
scroll to position [0, 0]
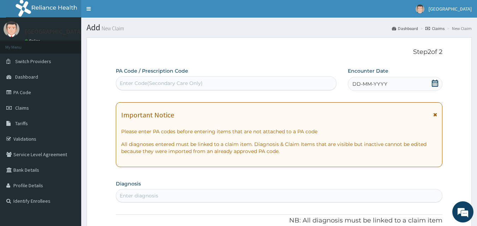
click at [375, 83] on span "DD-MM-YYYY" at bounding box center [369, 83] width 35 height 7
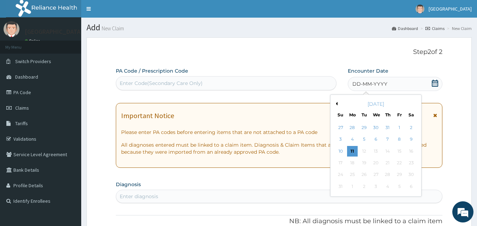
click at [336, 104] on button "Previous Month" at bounding box center [336, 104] width 4 height 4
click at [351, 137] on div "7" at bounding box center [352, 139] width 11 height 11
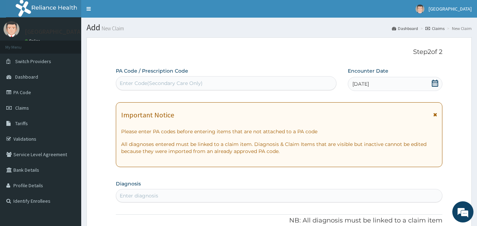
scroll to position [121, 0]
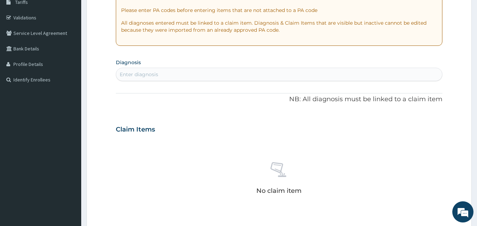
click at [260, 74] on div "Enter diagnosis" at bounding box center [279, 74] width 326 height 11
type input "PLASMO"
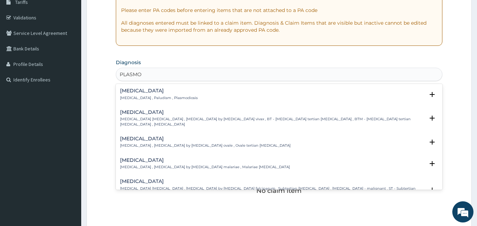
click at [142, 98] on p "Malaria , Paludism , Plasmodiosis" at bounding box center [159, 98] width 78 height 5
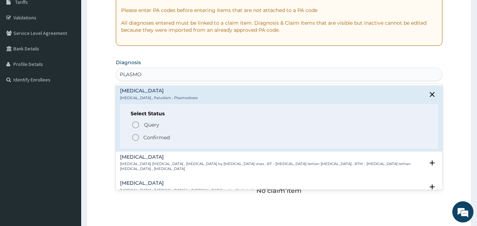
click at [134, 136] on icon "status option filled" at bounding box center [135, 137] width 8 height 8
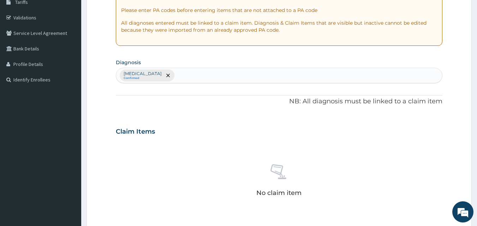
scroll to position [235, 0]
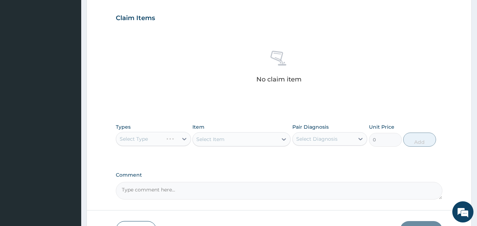
click at [154, 139] on div "Select Type" at bounding box center [153, 139] width 75 height 14
click at [150, 138] on div "Select Type" at bounding box center [153, 139] width 75 height 14
click at [157, 140] on div "Select Type" at bounding box center [153, 139] width 75 height 14
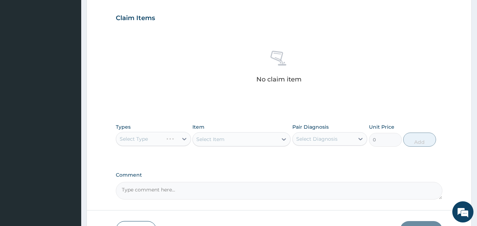
click at [157, 140] on div "Select Type" at bounding box center [153, 139] width 75 height 14
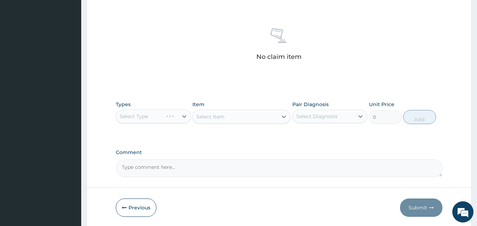
scroll to position [267, 0]
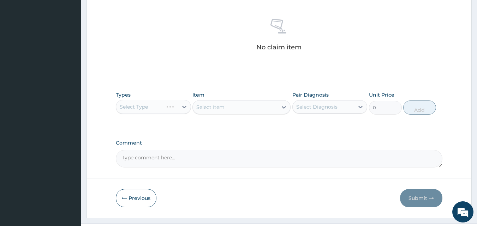
click at [140, 104] on div "Select Type" at bounding box center [153, 107] width 75 height 14
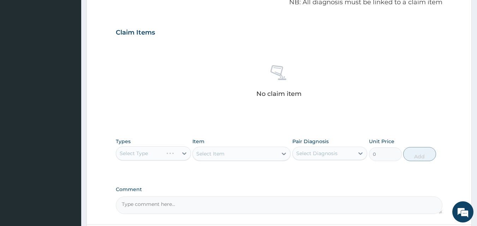
scroll to position [282, 0]
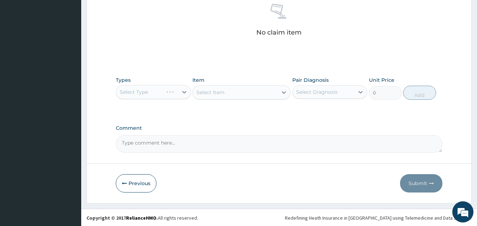
click at [176, 89] on div "Select Type" at bounding box center [153, 92] width 75 height 14
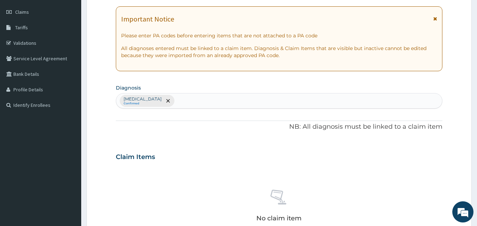
scroll to position [239, 0]
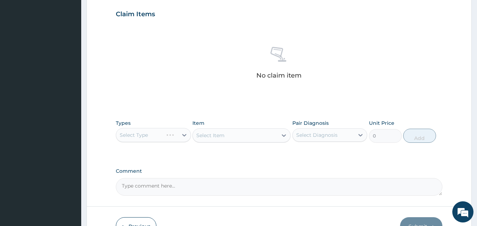
click at [157, 139] on div "Select Type" at bounding box center [153, 135] width 75 height 14
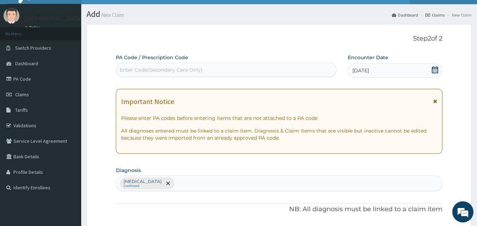
scroll to position [0, 0]
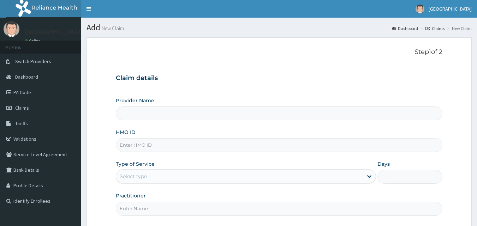
type input "Veta Hospitals Ltd"
type input "CYA/10289/A"
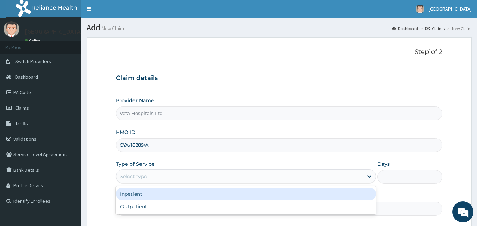
click at [131, 176] on div "Select type" at bounding box center [133, 176] width 27 height 7
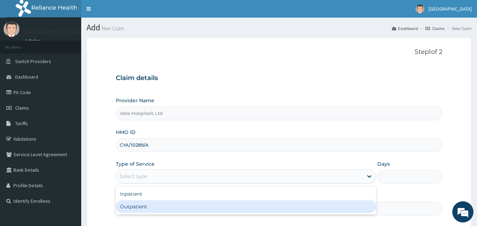
click at [146, 206] on div "Outpatient" at bounding box center [246, 206] width 260 height 13
type input "1"
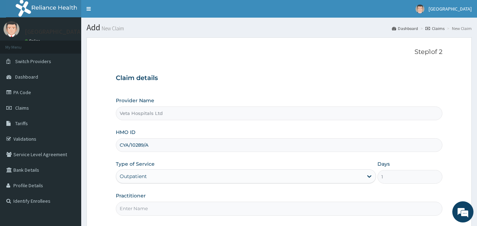
click at [148, 206] on input "Practitioner" at bounding box center [279, 209] width 327 height 14
type input "[PERSON_NAME]"
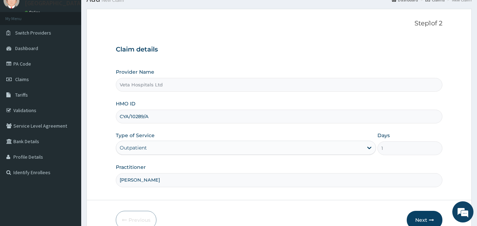
scroll to position [62, 0]
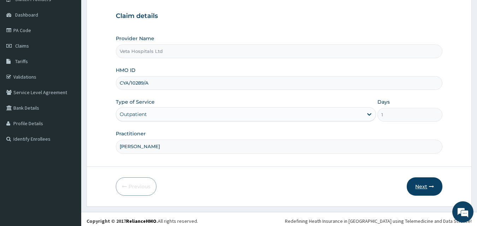
click at [423, 183] on button "Next" at bounding box center [424, 186] width 36 height 18
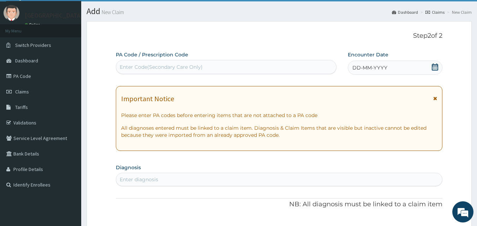
scroll to position [13, 0]
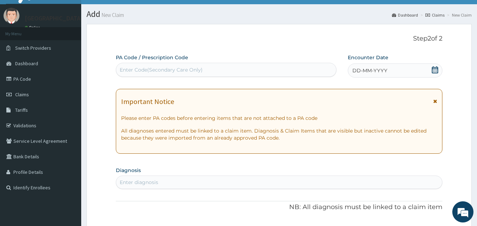
click at [379, 71] on span "DD-MM-YYYY" at bounding box center [369, 70] width 35 height 7
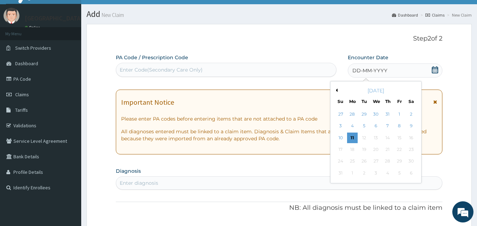
scroll to position [0, 0]
click at [337, 90] on button "Previous Month" at bounding box center [336, 91] width 4 height 4
click at [400, 123] on div "11" at bounding box center [399, 126] width 11 height 11
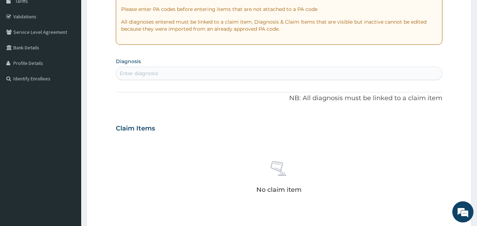
scroll to position [165, 0]
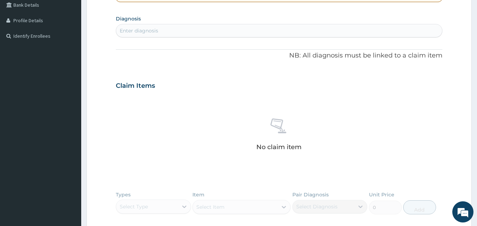
click at [252, 33] on div "Enter diagnosis" at bounding box center [279, 30] width 326 height 11
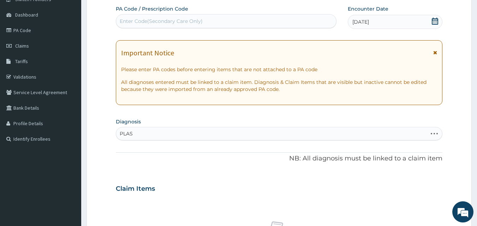
scroll to position [56, 0]
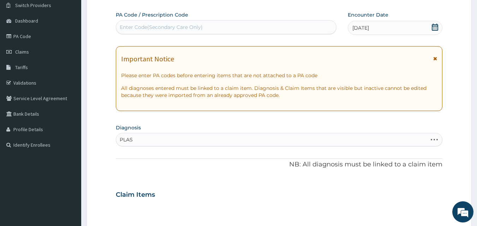
type input "PLAS"
click at [387, 26] on div "[DATE]" at bounding box center [395, 28] width 95 height 14
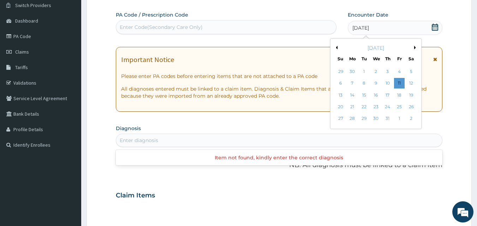
click at [337, 47] on button "Previous Month" at bounding box center [336, 48] width 4 height 4
click at [412, 71] on div "7" at bounding box center [411, 71] width 11 height 11
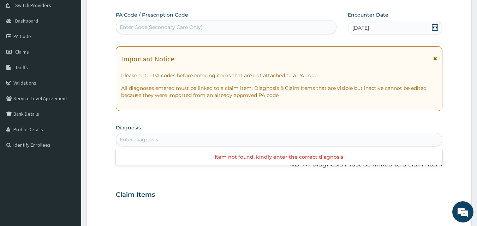
click at [431, 28] on div "[DATE]" at bounding box center [395, 28] width 95 height 14
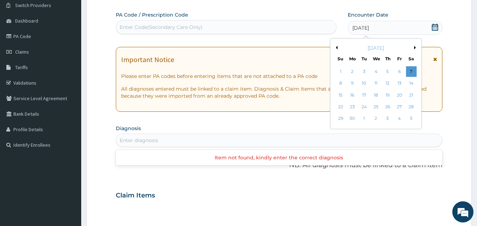
click at [415, 48] on button "Next Month" at bounding box center [416, 48] width 4 height 4
click at [355, 80] on div "7" at bounding box center [352, 83] width 11 height 11
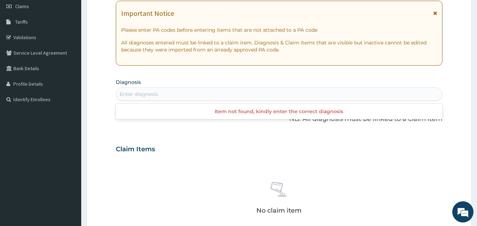
scroll to position [104, 0]
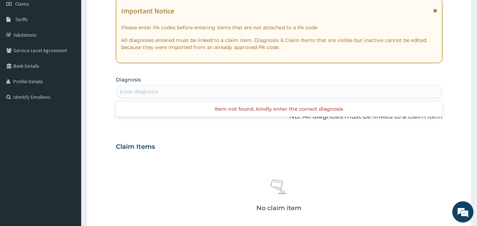
click at [211, 90] on div "Enter diagnosis" at bounding box center [279, 91] width 326 height 11
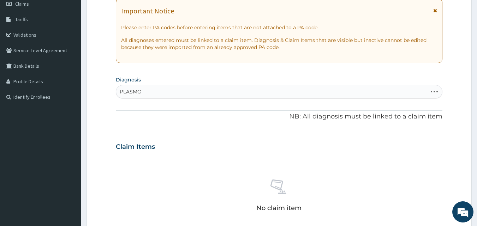
type input "PLASMOD"
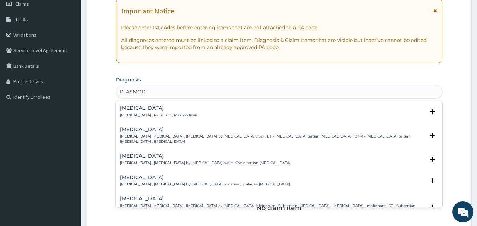
click at [135, 108] on h4 "[MEDICAL_DATA]" at bounding box center [159, 108] width 78 height 5
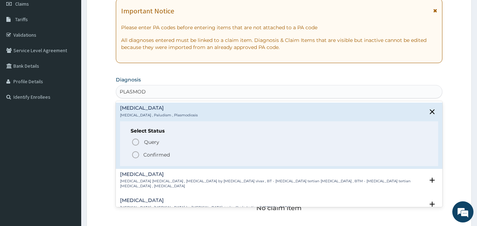
click at [137, 154] on icon "status option filled" at bounding box center [135, 155] width 8 height 8
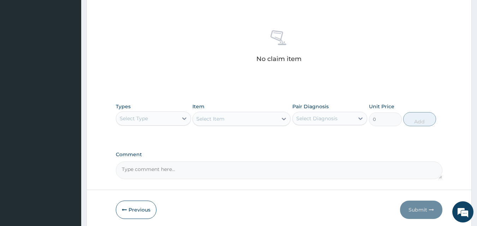
scroll to position [282, 0]
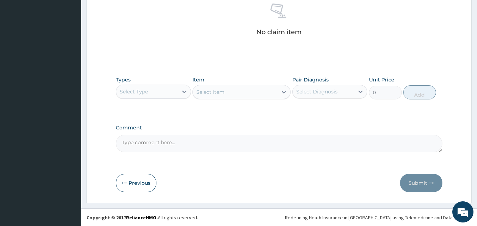
click at [173, 95] on div "Select Type" at bounding box center [147, 91] width 62 height 11
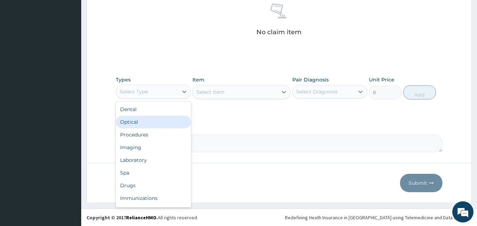
drag, startPoint x: 173, startPoint y: 95, endPoint x: 150, endPoint y: 164, distance: 72.9
click at [150, 99] on div "option Optical focused, 2 of 10. 10 results available. Use Up and Down to choos…" at bounding box center [153, 92] width 75 height 14
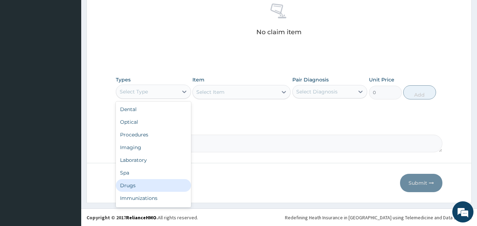
click at [137, 188] on div "Drugs" at bounding box center [153, 185] width 75 height 13
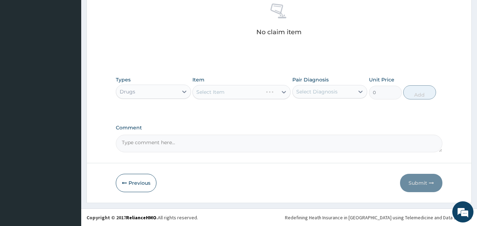
click at [243, 91] on div "Select Item" at bounding box center [241, 92] width 98 height 14
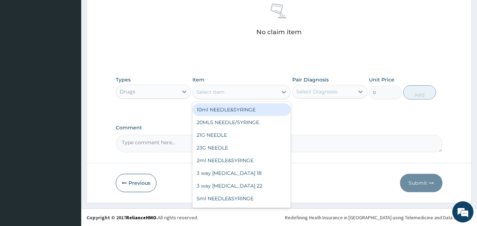
click at [243, 91] on div "Select Item" at bounding box center [235, 91] width 85 height 11
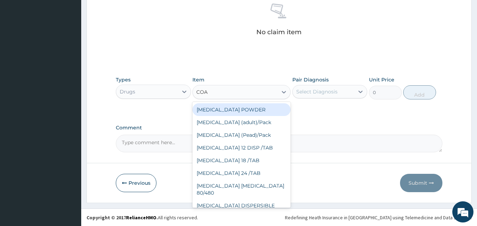
type input "[PERSON_NAME]"
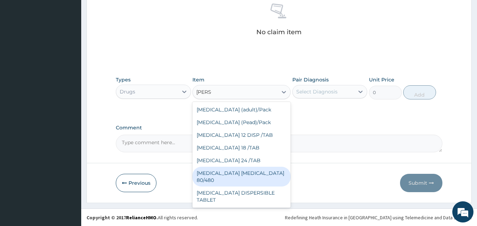
click at [242, 172] on div "[MEDICAL_DATA] [MEDICAL_DATA] 80/480" at bounding box center [241, 177] width 98 height 20
type input "3093.7"
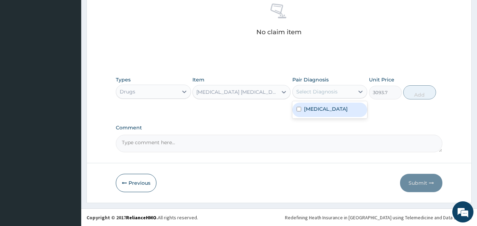
click at [331, 88] on div "Select Diagnosis" at bounding box center [316, 91] width 41 height 7
click at [320, 106] on label "Malaria" at bounding box center [326, 109] width 44 height 7
checkbox input "true"
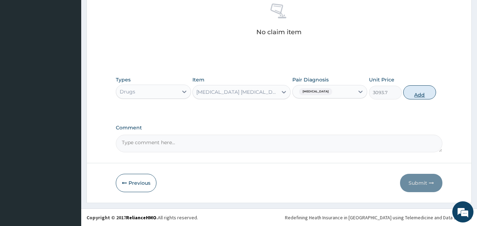
click at [421, 95] on button "Add" at bounding box center [419, 92] width 33 height 14
type input "0"
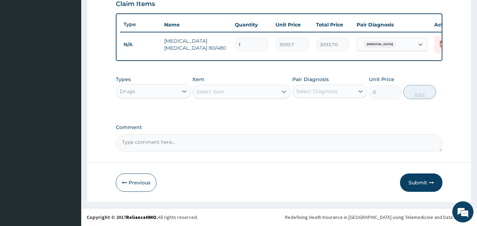
scroll to position [254, 0]
click at [237, 89] on div "Select Item" at bounding box center [235, 91] width 85 height 11
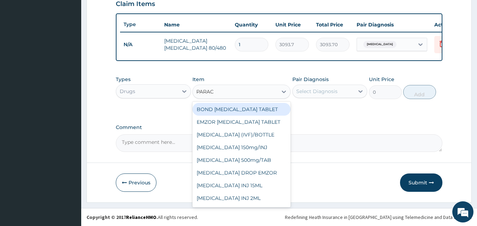
type input "PARACE"
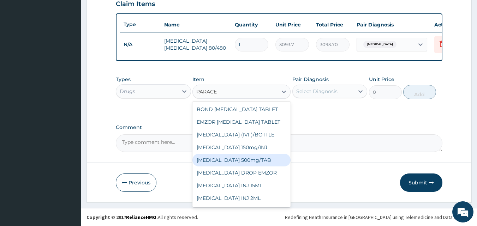
click at [236, 160] on div "PARACETAMOL 500mg/TAB" at bounding box center [241, 160] width 98 height 13
type input "18.5"
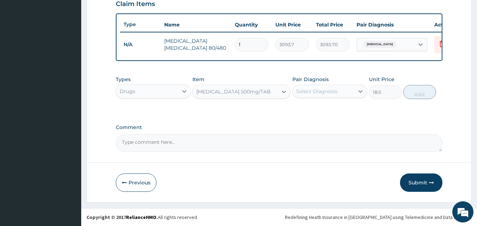
click at [308, 93] on div "Select Diagnosis" at bounding box center [316, 91] width 41 height 7
click at [307, 107] on label "Malaria" at bounding box center [326, 108] width 44 height 7
checkbox input "true"
click at [424, 91] on button "Add" at bounding box center [419, 92] width 33 height 14
type input "0"
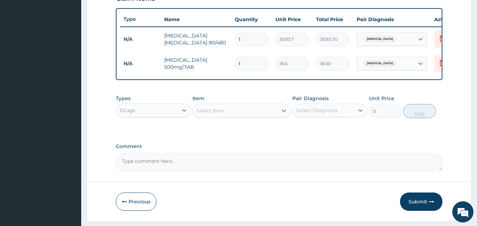
type input "12"
type input "222.00"
type input "12"
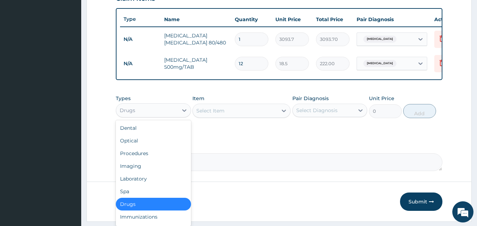
click at [153, 116] on div "Drugs" at bounding box center [147, 110] width 62 height 11
click at [148, 158] on div "Procedures" at bounding box center [153, 153] width 75 height 13
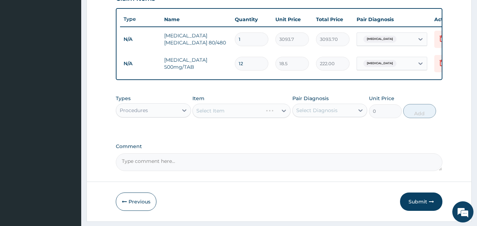
click at [216, 117] on div "Select Item" at bounding box center [241, 111] width 98 height 14
click at [251, 115] on div "Select Item" at bounding box center [241, 111] width 98 height 14
click at [239, 116] on div "Select Item" at bounding box center [241, 111] width 98 height 14
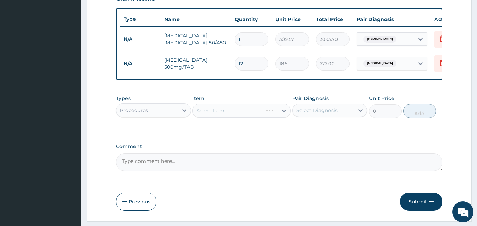
click at [239, 116] on div "Select Item" at bounding box center [241, 111] width 98 height 14
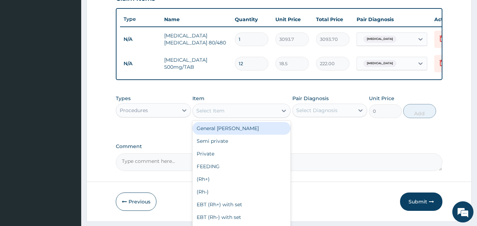
click at [239, 116] on div "Select Item" at bounding box center [235, 110] width 85 height 11
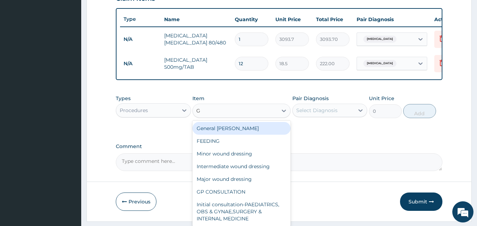
type input "GP"
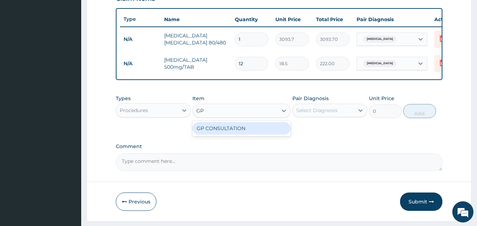
click at [239, 134] on div "GP CONSULTATION" at bounding box center [241, 128] width 98 height 13
type input "2000"
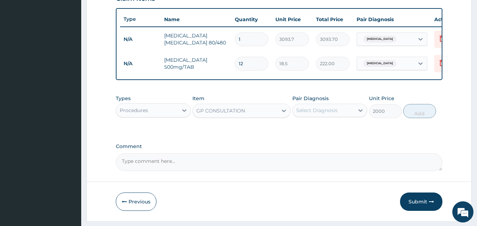
click at [326, 111] on div "Select Diagnosis" at bounding box center [324, 110] width 62 height 11
click at [322, 127] on div "Malaria" at bounding box center [329, 128] width 75 height 14
checkbox input "true"
click at [420, 113] on button "Add" at bounding box center [419, 111] width 33 height 14
type input "0"
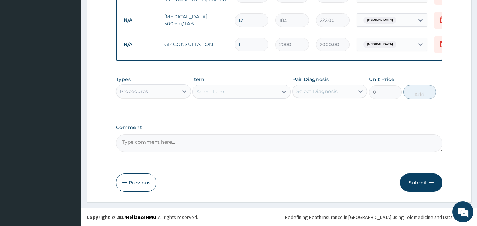
scroll to position [303, 0]
click at [421, 178] on button "Submit" at bounding box center [421, 183] width 42 height 18
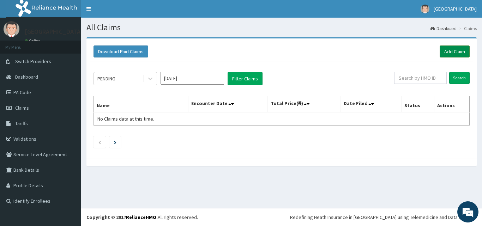
click at [456, 49] on link "Add Claim" at bounding box center [455, 52] width 30 height 12
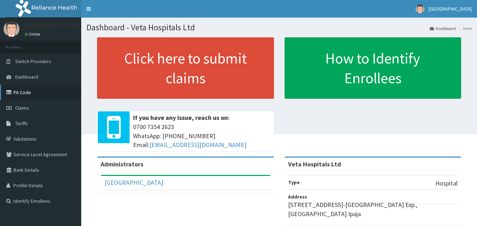
click at [38, 95] on link "PA Code" at bounding box center [40, 93] width 81 height 16
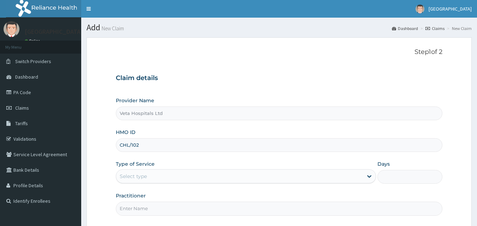
type input "CHL/10207/A"
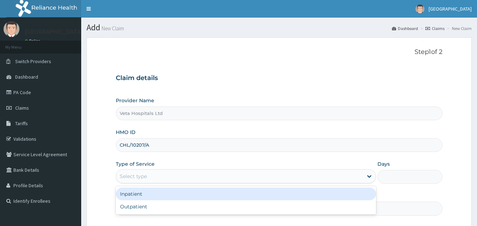
click at [171, 177] on div "Select type" at bounding box center [239, 176] width 247 height 11
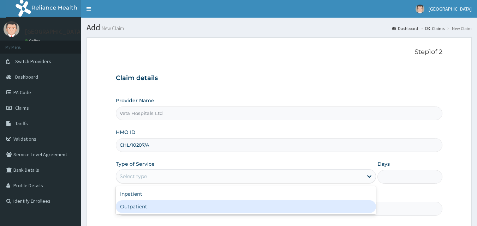
click at [146, 206] on div "Outpatient" at bounding box center [246, 206] width 260 height 13
type input "1"
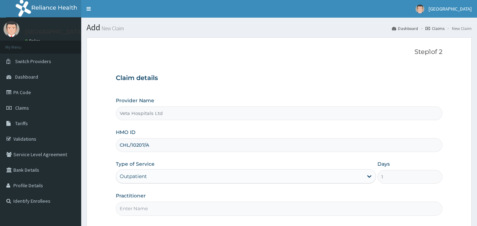
click at [146, 206] on input "Practitioner" at bounding box center [279, 209] width 327 height 14
type input "DR SAMUEL"
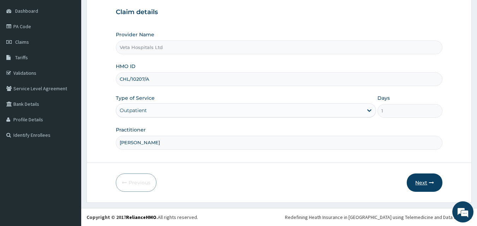
click at [415, 179] on button "Next" at bounding box center [424, 183] width 36 height 18
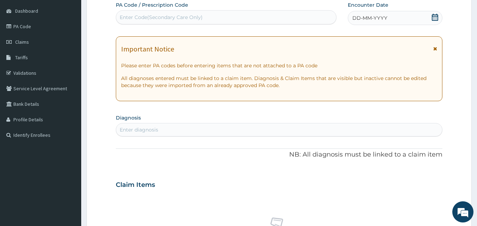
scroll to position [0, 0]
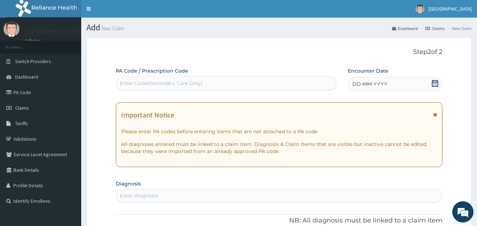
click at [381, 88] on div "DD-MM-YYYY" at bounding box center [395, 84] width 95 height 14
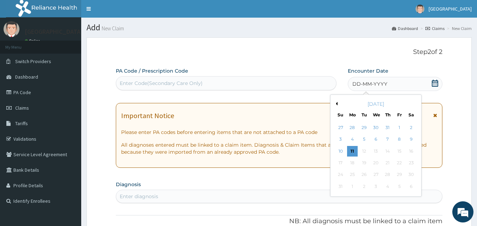
click at [336, 104] on button "Previous Month" at bounding box center [336, 104] width 4 height 4
click at [399, 139] on div "11" at bounding box center [399, 139] width 11 height 11
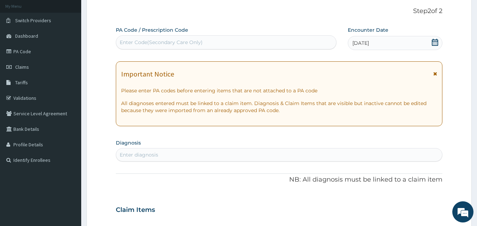
scroll to position [73, 0]
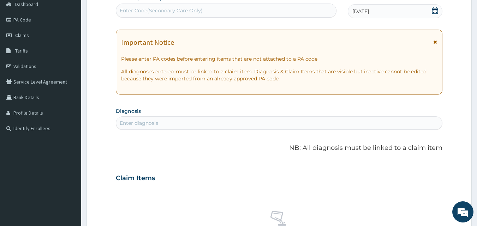
click at [314, 123] on div "Enter diagnosis" at bounding box center [279, 123] width 326 height 11
drag, startPoint x: 314, startPoint y: 123, endPoint x: 182, endPoint y: 151, distance: 134.9
click at [182, 151] on div "PA Code / Prescription Code Enter Code(Secondary Care Only) Encounter Date 11-0…" at bounding box center [279, 177] width 327 height 365
click at [194, 122] on div "Enter diagnosis" at bounding box center [279, 123] width 326 height 11
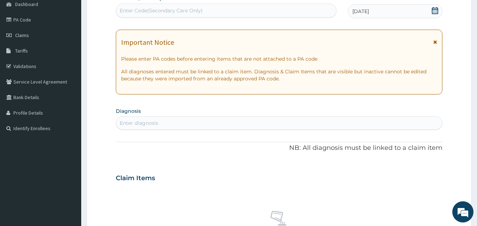
scroll to position [0, 0]
click at [170, 123] on div "Enter diagnosis" at bounding box center [279, 123] width 326 height 11
type input "PLASMOD"
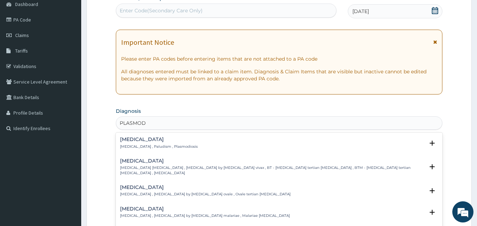
click at [131, 147] on p "Malaria , Paludism , Plasmodiosis" at bounding box center [159, 146] width 78 height 5
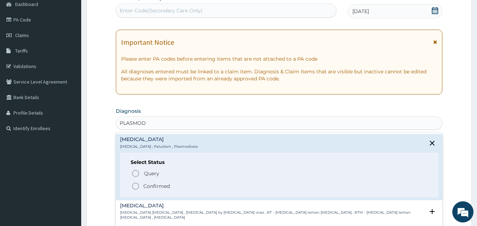
click at [133, 183] on icon "status option filled" at bounding box center [135, 186] width 8 height 8
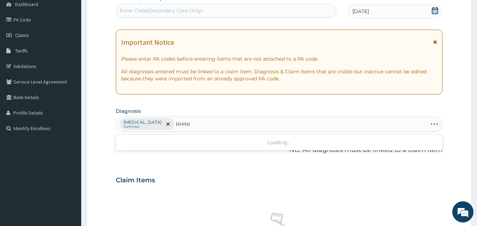
type input "RHINI"
click at [198, 134] on div "PA Code / Prescription Code Enter Code(Secondary Care Only) Encounter Date 11-0…" at bounding box center [279, 178] width 327 height 367
click at [161, 128] on div "Malaria Confirmed" at bounding box center [279, 124] width 326 height 15
click at [167, 123] on div "Malaria Confirmed" at bounding box center [279, 124] width 326 height 15
click at [242, 161] on div "PA Code / Prescription Code Enter Code(Secondary Care Only) Encounter Date 11-0…" at bounding box center [279, 178] width 327 height 367
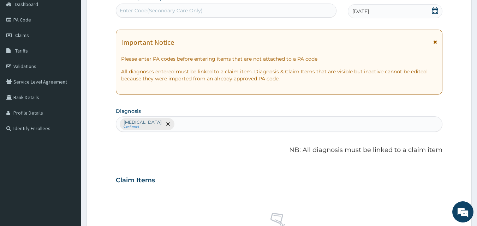
click at [167, 114] on section "Diagnosis Malaria Confirmed" at bounding box center [279, 119] width 327 height 26
click at [162, 121] on div "Malaria Confirmed" at bounding box center [279, 124] width 326 height 15
type input "RHINI"
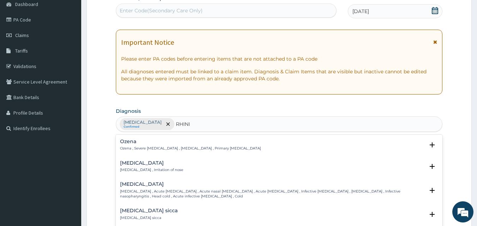
click at [132, 170] on p "Rhinitis , Irritation of nose" at bounding box center [151, 170] width 63 height 5
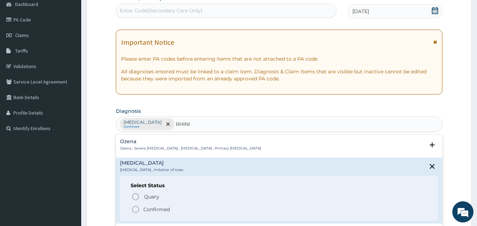
click at [133, 208] on icon "status option filled" at bounding box center [135, 209] width 8 height 8
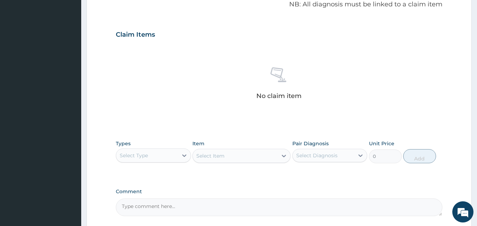
scroll to position [263, 0]
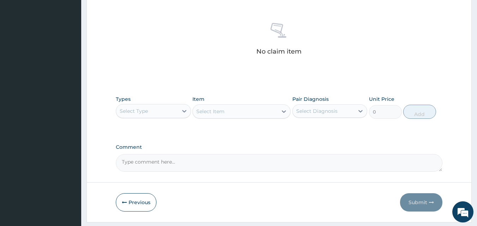
click at [144, 111] on div "Select Type" at bounding box center [134, 111] width 28 height 7
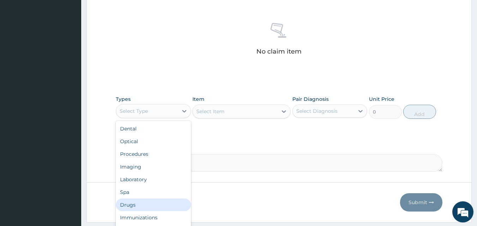
click at [125, 204] on div "Drugs" at bounding box center [153, 205] width 75 height 13
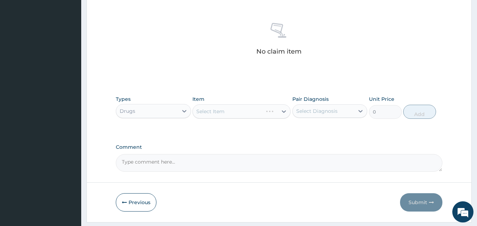
click at [226, 114] on div "Select Item" at bounding box center [241, 111] width 98 height 14
click at [236, 112] on div "Select Item" at bounding box center [241, 111] width 98 height 14
click at [206, 116] on div "Select Item" at bounding box center [241, 111] width 98 height 14
click at [222, 112] on div "Select Item" at bounding box center [241, 111] width 98 height 14
click at [223, 110] on div "Select Item" at bounding box center [241, 111] width 98 height 14
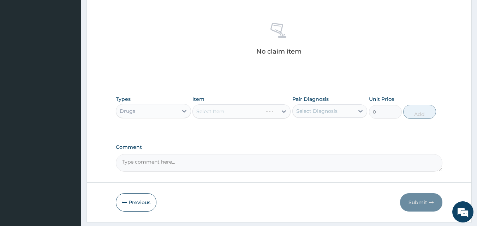
click at [223, 110] on div "Select Item" at bounding box center [241, 111] width 98 height 14
click at [229, 113] on div "Select Item" at bounding box center [241, 111] width 98 height 14
click at [229, 113] on div "Select Item" at bounding box center [235, 111] width 85 height 11
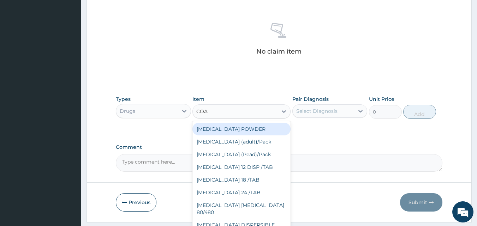
type input "COAR"
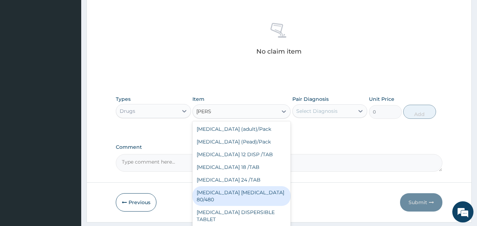
click at [237, 189] on div "COARTEM D TAB 80/480" at bounding box center [241, 196] width 98 height 20
type input "3093.7"
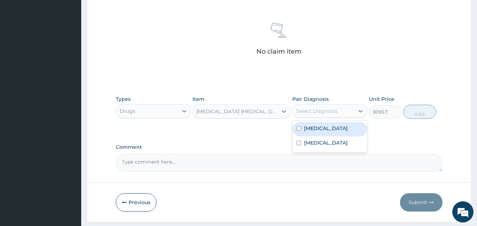
click at [304, 111] on div "Select Diagnosis" at bounding box center [316, 111] width 41 height 7
click at [304, 128] on label "Malaria" at bounding box center [326, 128] width 44 height 7
checkbox input "true"
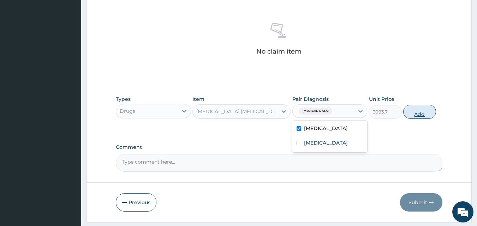
click at [418, 112] on button "Add" at bounding box center [419, 112] width 33 height 14
type input "0"
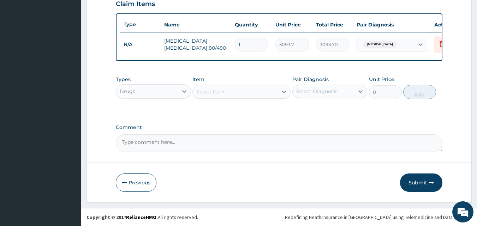
scroll to position [254, 0]
click at [241, 95] on div "Select Item" at bounding box center [235, 91] width 85 height 11
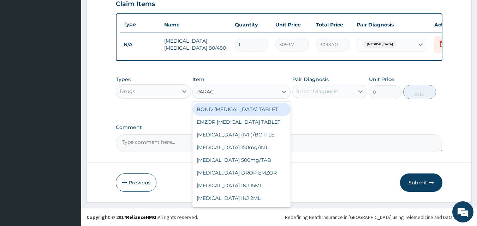
type input "PARACE"
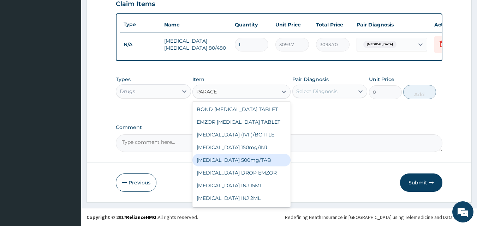
click at [244, 162] on div "PARACETAMOL 500mg/TAB" at bounding box center [241, 160] width 98 height 13
type input "18.5"
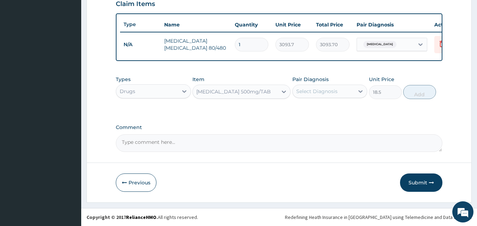
click at [326, 93] on div "Select Diagnosis" at bounding box center [316, 91] width 41 height 7
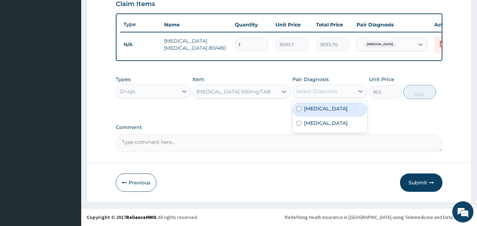
click at [313, 106] on label "Malaria" at bounding box center [326, 108] width 44 height 7
checkbox input "true"
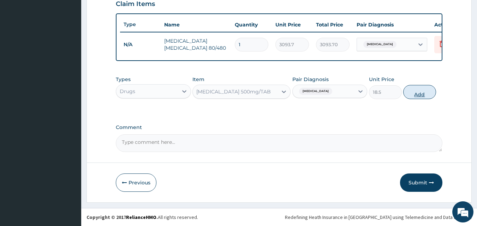
click at [410, 97] on button "Add" at bounding box center [419, 92] width 33 height 14
type input "0"
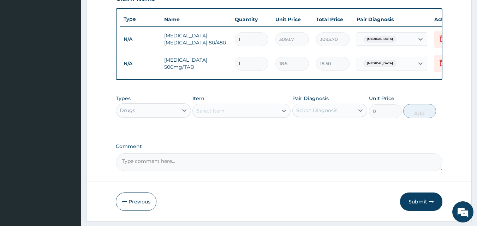
type input "12"
type input "222.00"
type input "12"
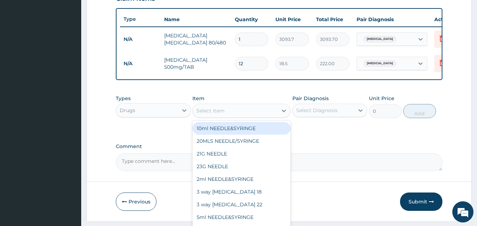
click at [237, 110] on div "Select Item" at bounding box center [235, 110] width 85 height 11
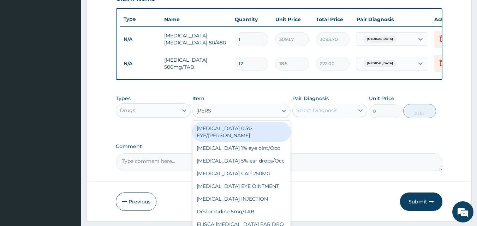
type input "LORAT"
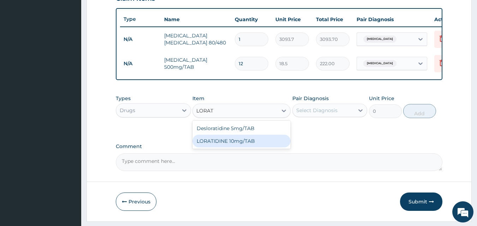
click at [235, 146] on div "LORATIDINE 10mg/TAB" at bounding box center [241, 141] width 98 height 13
type input "41.2"
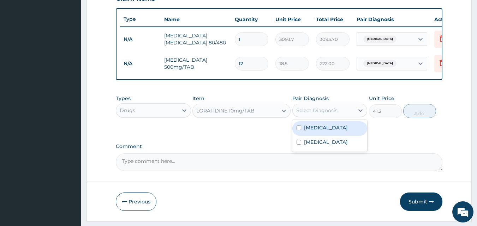
click at [313, 114] on div "Select Diagnosis" at bounding box center [316, 110] width 41 height 7
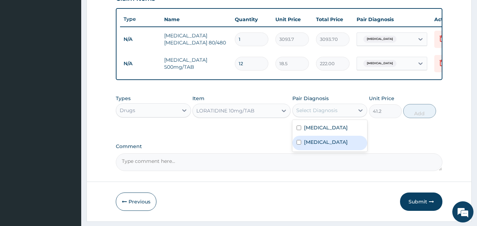
click at [303, 150] on div "Rhinitis" at bounding box center [329, 143] width 75 height 14
checkbox input "true"
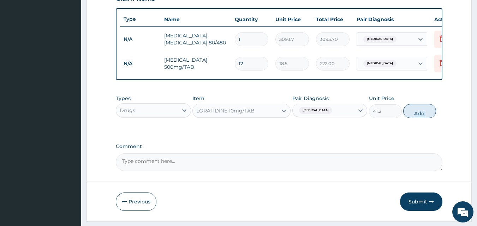
click at [428, 114] on button "Add" at bounding box center [419, 111] width 33 height 14
type input "0"
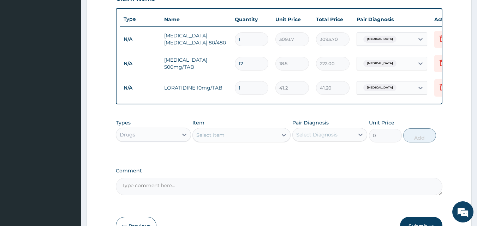
type input "0.00"
type input "5"
type input "206.00"
type input "5"
click at [228, 140] on div "Select Item" at bounding box center [235, 134] width 85 height 11
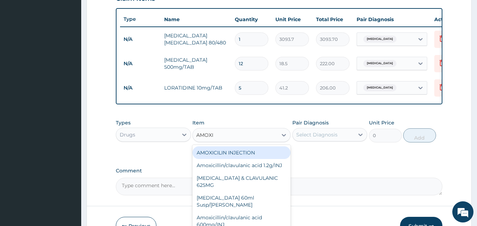
type input "AMOXIL"
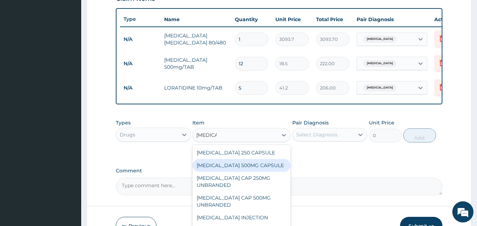
click at [220, 169] on div "AMOXIL 500MG CAPSULE" at bounding box center [241, 165] width 98 height 13
type input "190"
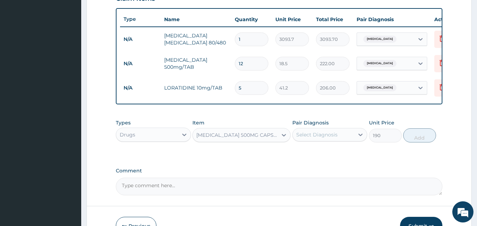
click at [329, 138] on div "Select Diagnosis" at bounding box center [316, 134] width 41 height 7
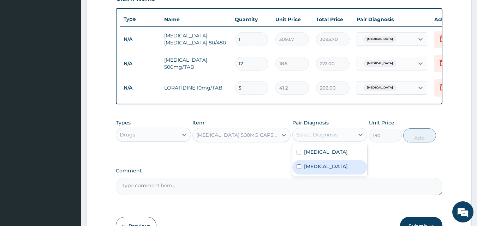
click at [311, 170] on label "Rhinitis" at bounding box center [326, 166] width 44 height 7
checkbox input "true"
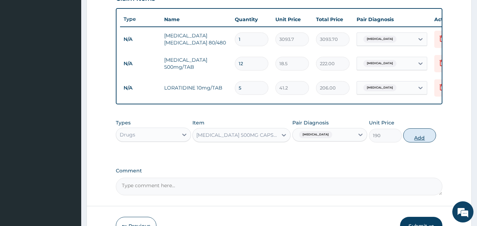
click at [415, 141] on button "Add" at bounding box center [419, 135] width 33 height 14
type input "0"
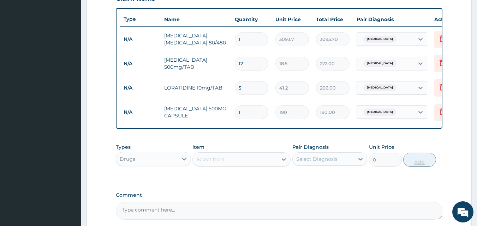
type input "12"
type input "2280.00"
type input "12"
click at [132, 161] on div "Drugs" at bounding box center [128, 159] width 16 height 7
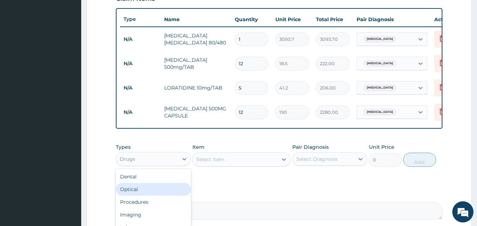
scroll to position [308, 0]
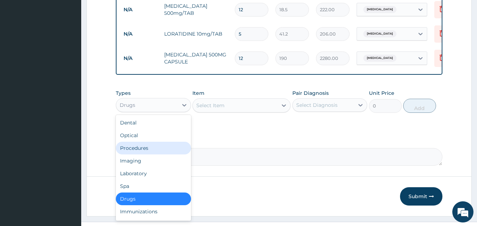
click at [163, 155] on div "Procedures" at bounding box center [153, 148] width 75 height 13
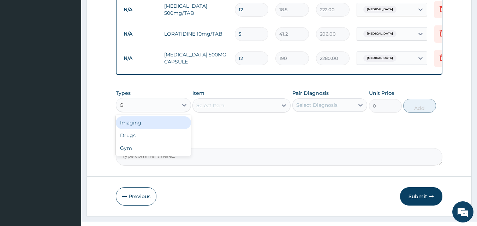
type input "G"
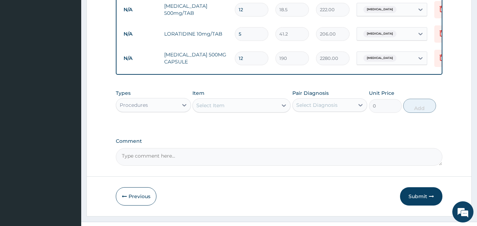
click at [259, 113] on div "Select Item" at bounding box center [241, 105] width 98 height 14
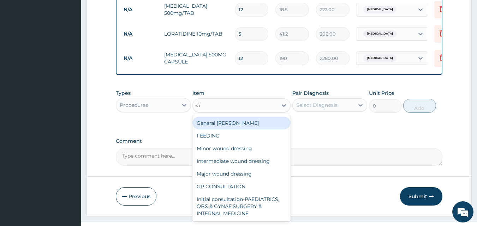
type input "GP"
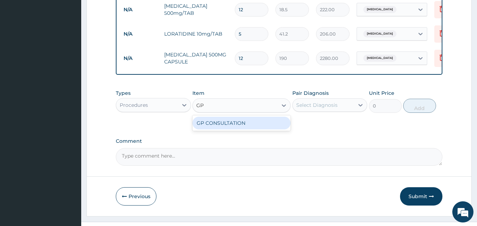
click at [253, 123] on div "GP CONSULTATION" at bounding box center [241, 123] width 98 height 13
type input "2000"
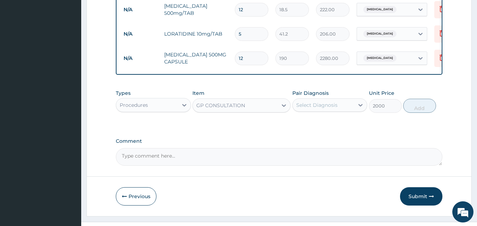
click at [309, 109] on div "Select Diagnosis" at bounding box center [316, 105] width 41 height 7
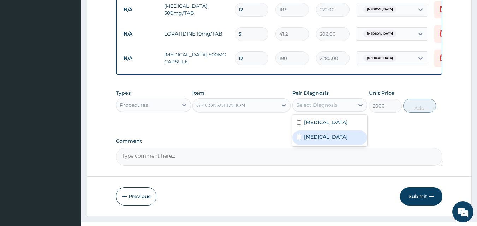
click at [306, 138] on div "Rhinitis" at bounding box center [329, 138] width 75 height 14
checkbox input "true"
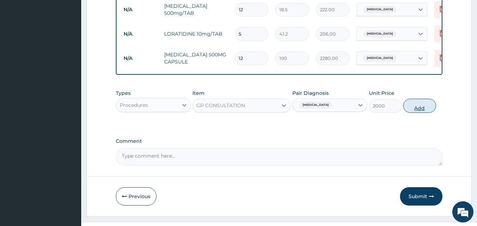
click at [418, 113] on button "Add" at bounding box center [419, 106] width 33 height 14
type input "0"
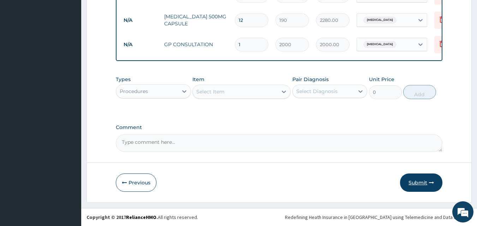
click at [415, 180] on button "Submit" at bounding box center [421, 183] width 42 height 18
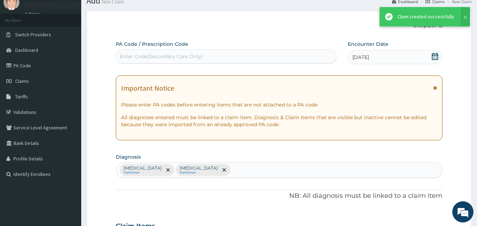
scroll to position [352, 0]
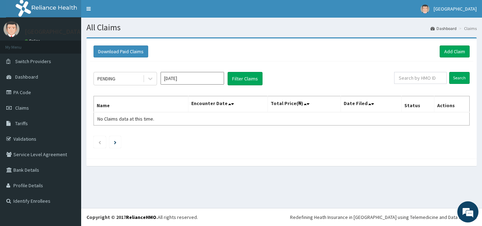
drag, startPoint x: 438, startPoint y: 212, endPoint x: 430, endPoint y: 89, distance: 123.4
click at [468, 47] on link "Add Claim" at bounding box center [455, 52] width 30 height 12
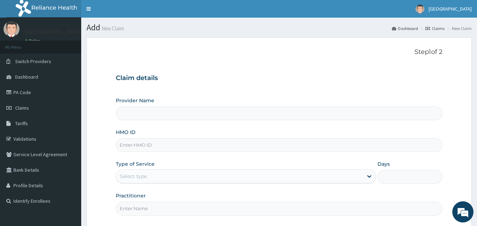
type input "Veta Hospitals Ltd"
click at [198, 141] on input "HMO ID" at bounding box center [279, 145] width 327 height 14
type input "PFN/10200/C"
click at [161, 180] on div "Select type" at bounding box center [239, 176] width 247 height 11
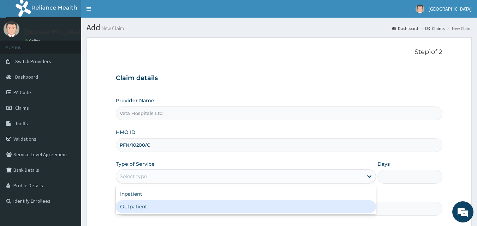
click at [157, 201] on div "Outpatient" at bounding box center [246, 206] width 260 height 13
type input "1"
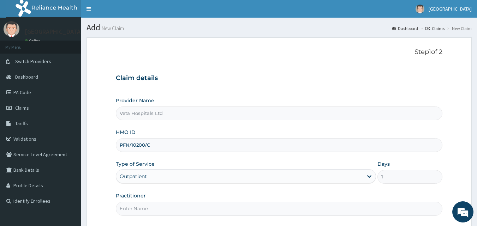
click at [154, 207] on input "Practitioner" at bounding box center [279, 209] width 327 height 14
type input "[PERSON_NAME]"
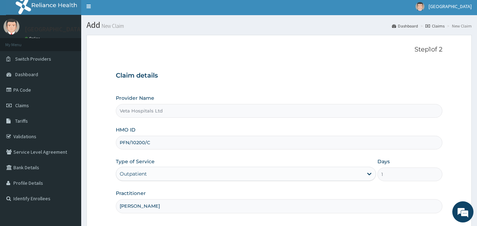
scroll to position [66, 0]
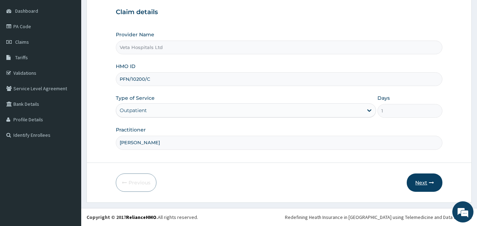
click at [421, 186] on button "Next" at bounding box center [424, 183] width 36 height 18
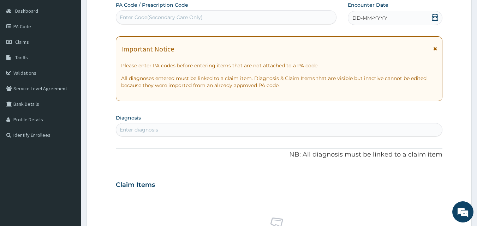
click at [369, 18] on span "DD-MM-YYYY" at bounding box center [369, 17] width 35 height 7
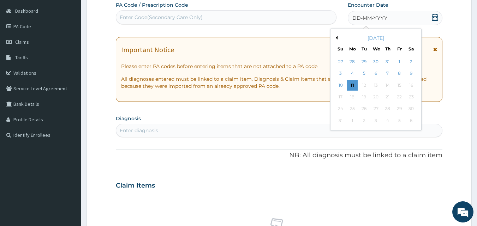
click at [337, 38] on button "Previous Month" at bounding box center [336, 38] width 4 height 4
click at [409, 96] on div "26" at bounding box center [411, 97] width 11 height 11
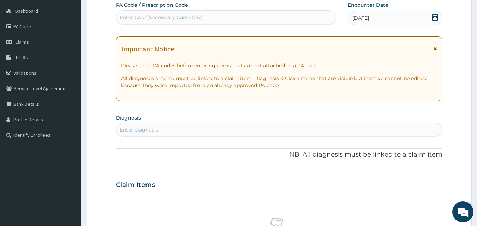
click at [309, 130] on div "Enter diagnosis" at bounding box center [279, 129] width 326 height 11
type input "UPPER RES"
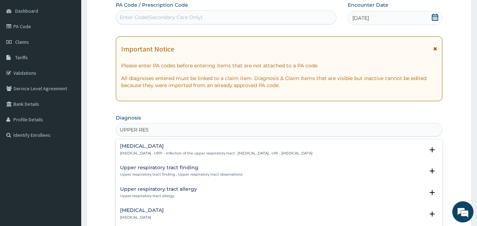
click at [152, 151] on p "Upper respiratory infection , URTI - Infection of the upper respiratory tract ,…" at bounding box center [216, 153] width 192 height 5
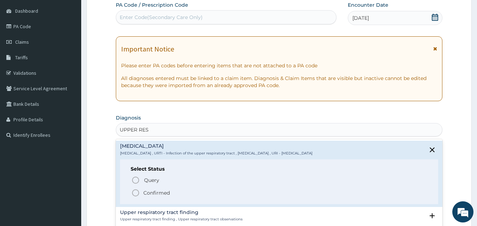
click at [134, 190] on circle "status option filled" at bounding box center [135, 193] width 6 height 6
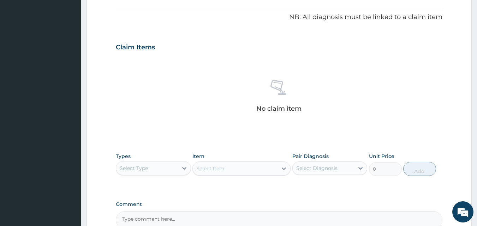
scroll to position [283, 0]
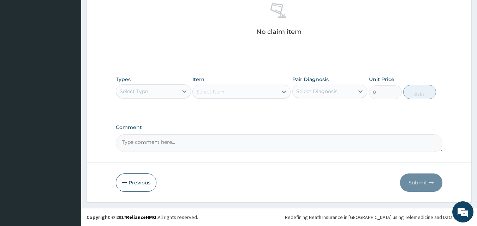
click at [168, 89] on div "Select Type" at bounding box center [147, 91] width 62 height 11
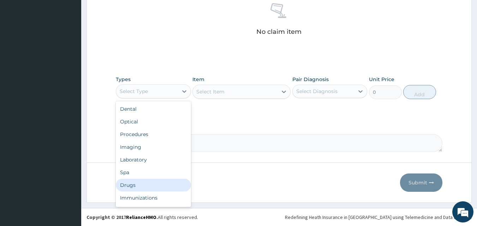
click at [134, 187] on div "Drugs" at bounding box center [153, 185] width 75 height 13
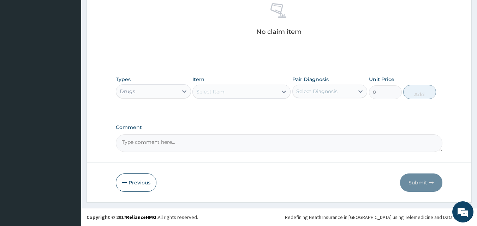
click at [236, 90] on div "Select Item" at bounding box center [235, 91] width 85 height 11
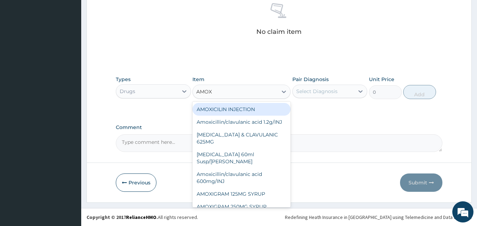
type input "AMOXI"
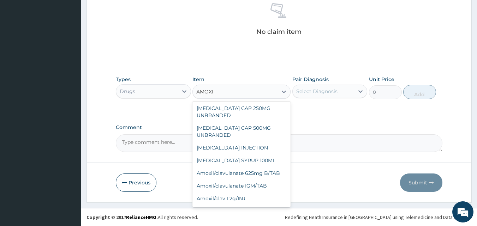
scroll to position [140, 0]
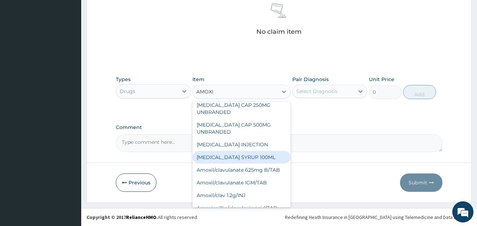
click at [259, 156] on div "[MEDICAL_DATA] SYRUP 100ML" at bounding box center [241, 157] width 98 height 13
type input "1200"
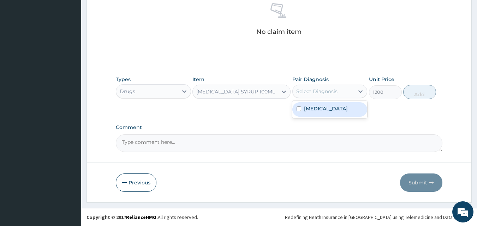
click at [336, 85] on div "Select Diagnosis" at bounding box center [329, 91] width 75 height 13
click at [314, 107] on label "Upper respiratory infection" at bounding box center [326, 108] width 44 height 7
checkbox input "true"
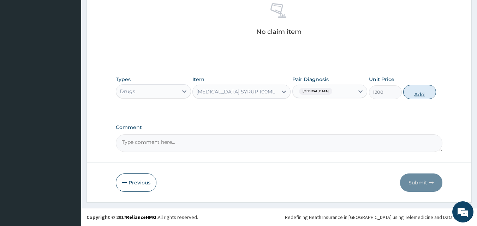
click at [422, 90] on button "Add" at bounding box center [419, 92] width 33 height 14
type input "0"
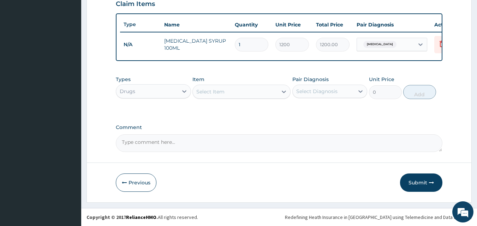
click at [258, 90] on div "Select Item" at bounding box center [235, 91] width 85 height 11
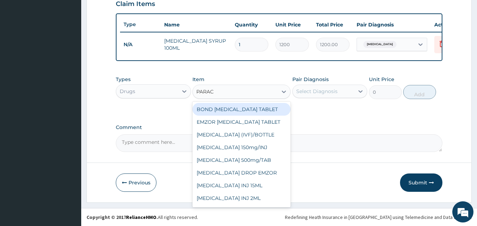
type input "PARACE"
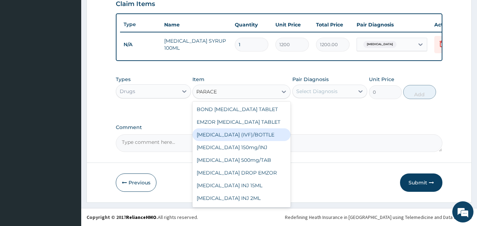
scroll to position [11, 0]
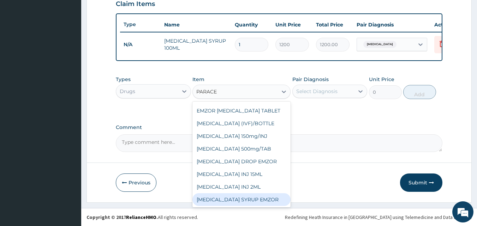
click at [247, 198] on div "[MEDICAL_DATA] SYRUP EMZOR" at bounding box center [241, 199] width 98 height 13
type input "468.7"
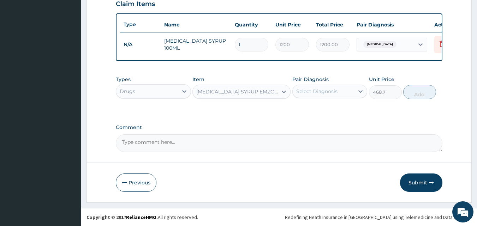
click at [323, 94] on div "Select Diagnosis" at bounding box center [316, 91] width 41 height 7
click at [309, 111] on label "Upper respiratory infection" at bounding box center [326, 108] width 44 height 7
checkbox input "true"
click at [416, 91] on button "Add" at bounding box center [419, 92] width 33 height 14
type input "0"
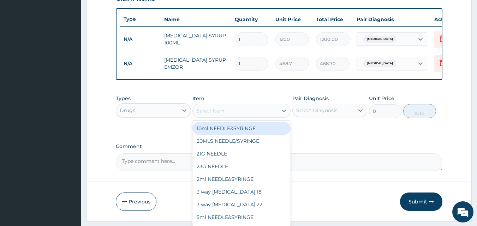
click at [247, 113] on div "Select Item" at bounding box center [235, 110] width 85 height 11
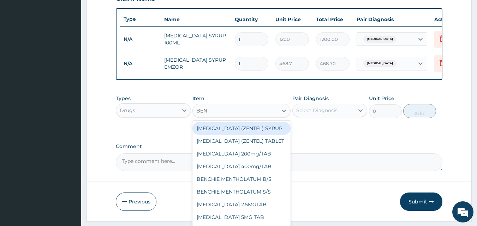
type input "BENY"
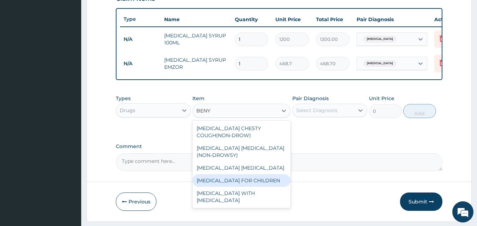
click at [227, 184] on div "[MEDICAL_DATA] FOR CHILDREN" at bounding box center [241, 180] width 98 height 13
type input "900"
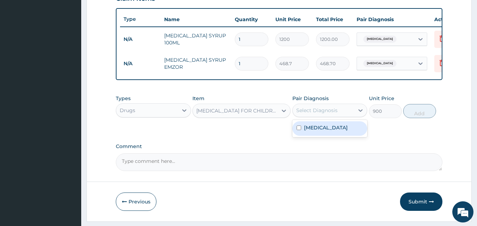
click at [309, 116] on div "Select Diagnosis" at bounding box center [324, 110] width 62 height 11
click at [300, 136] on div "Upper respiratory infection" at bounding box center [329, 128] width 75 height 14
checkbox input "true"
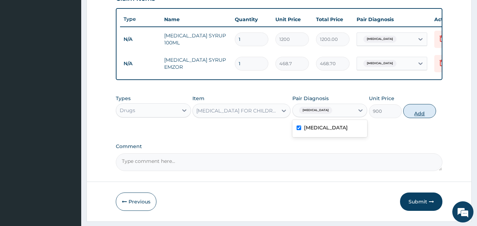
click at [413, 118] on button "Add" at bounding box center [419, 111] width 33 height 14
type input "0"
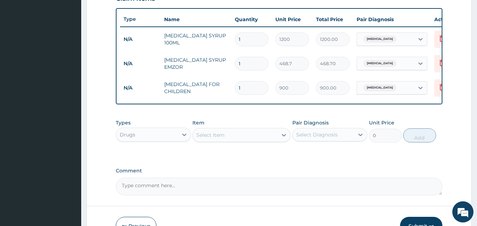
click at [157, 140] on div "Drugs" at bounding box center [147, 134] width 62 height 11
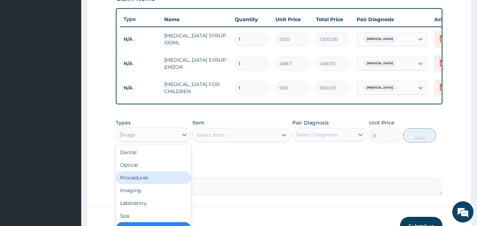
click at [143, 181] on div "Procedures" at bounding box center [153, 177] width 75 height 13
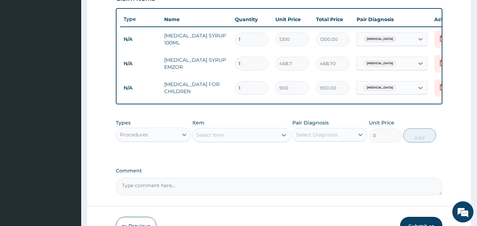
click at [222, 139] on div "Select Item" at bounding box center [210, 135] width 28 height 7
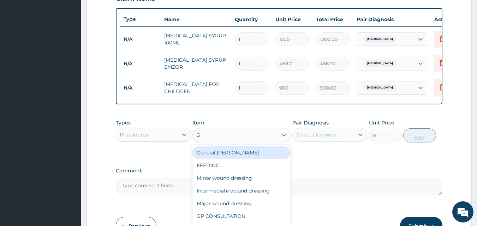
type input "GP"
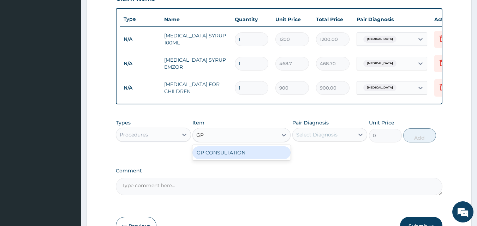
click at [218, 157] on div "GP CONSULTATION" at bounding box center [241, 152] width 98 height 13
type input "2000"
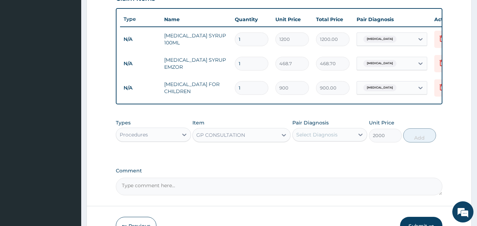
click at [322, 143] on div "Pair Diagnosis Select Diagnosis" at bounding box center [329, 130] width 75 height 23
click at [312, 138] on div "Select Diagnosis" at bounding box center [316, 134] width 41 height 7
click at [303, 155] on div "Upper respiratory infection" at bounding box center [329, 153] width 75 height 14
checkbox input "true"
click at [418, 143] on button "Add" at bounding box center [419, 135] width 33 height 14
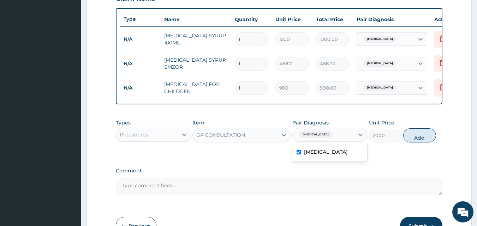
type input "0"
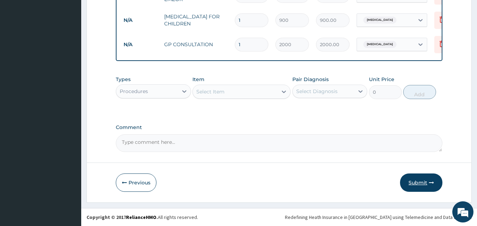
click at [417, 181] on button "Submit" at bounding box center [421, 183] width 42 height 18
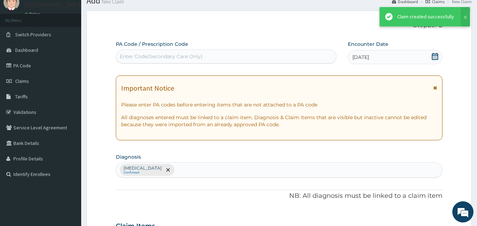
scroll to position [327, 0]
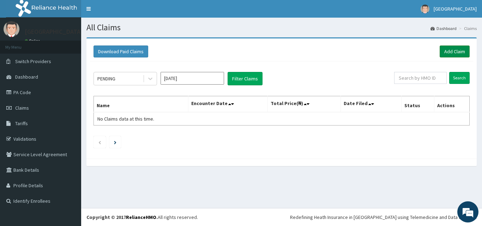
click at [452, 54] on link "Add Claim" at bounding box center [455, 52] width 30 height 12
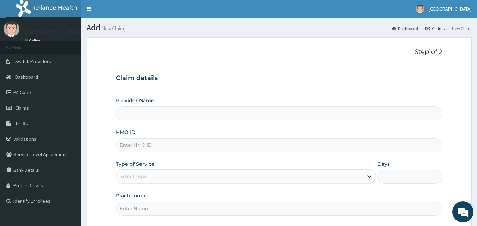
type input "Veta Hospitals Ltd"
